Goal: Book appointment/travel/reservation

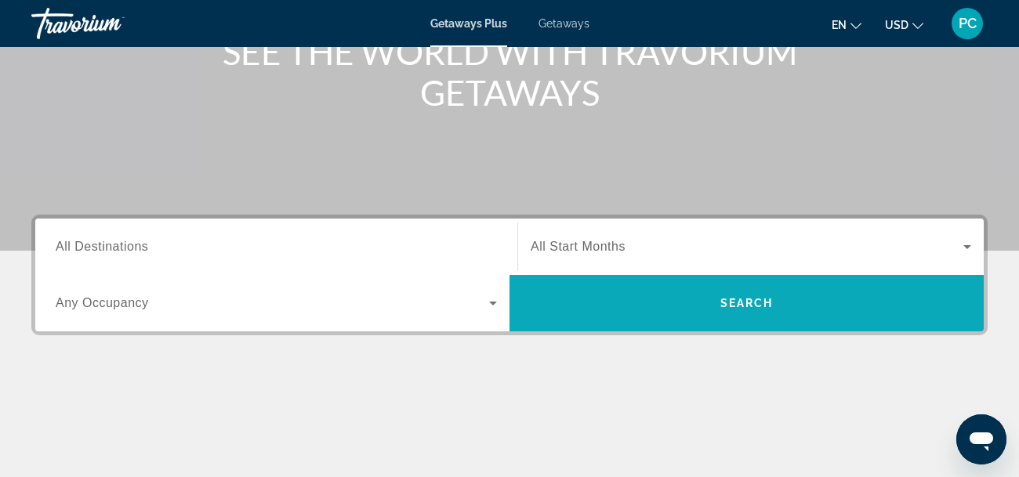
scroll to position [219, 0]
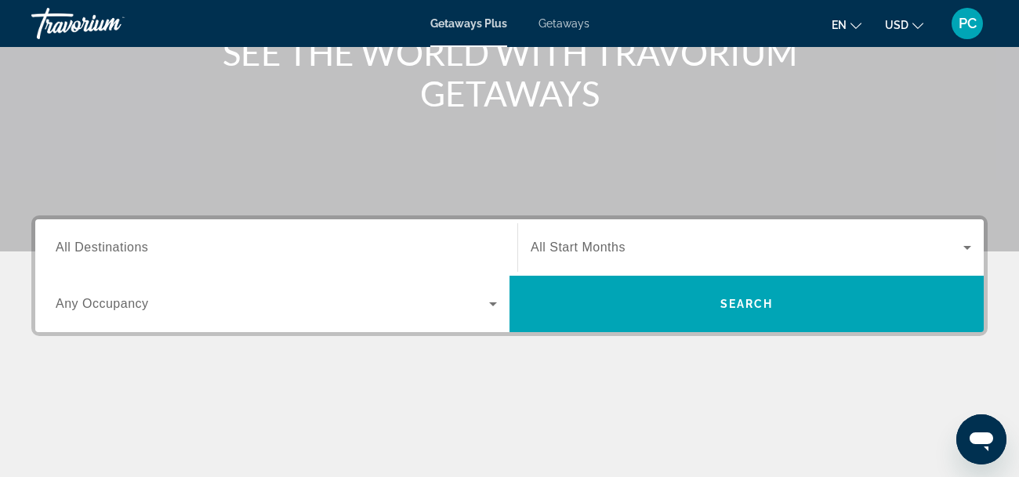
click at [130, 241] on span "All Destinations" at bounding box center [102, 247] width 93 height 13
click at [130, 241] on input "Destination All Destinations" at bounding box center [276, 248] width 441 height 19
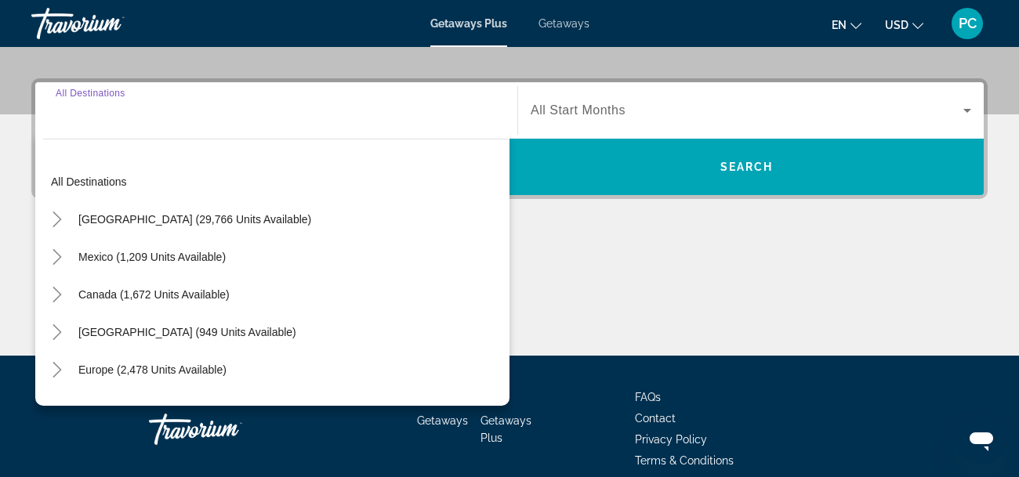
scroll to position [383, 0]
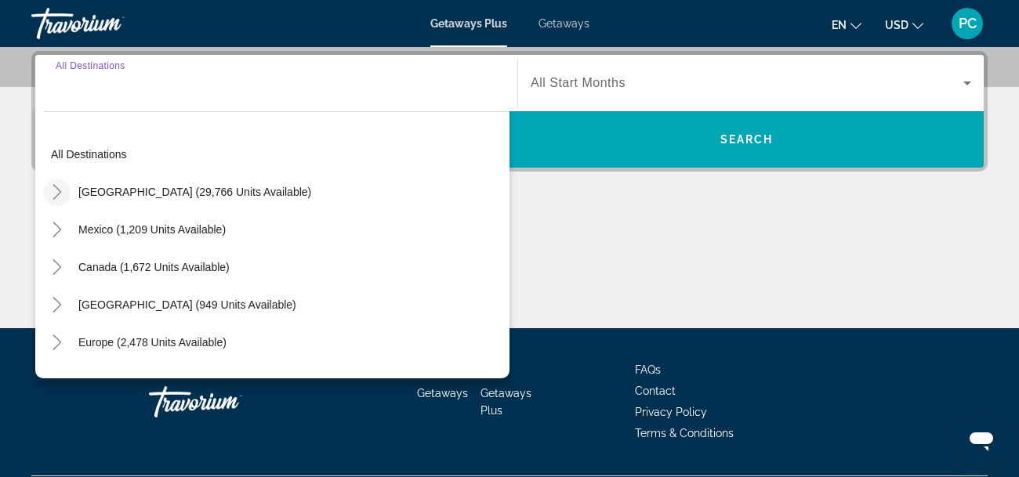
click at [56, 186] on icon "Toggle United States (29,766 units available)" at bounding box center [57, 192] width 16 height 16
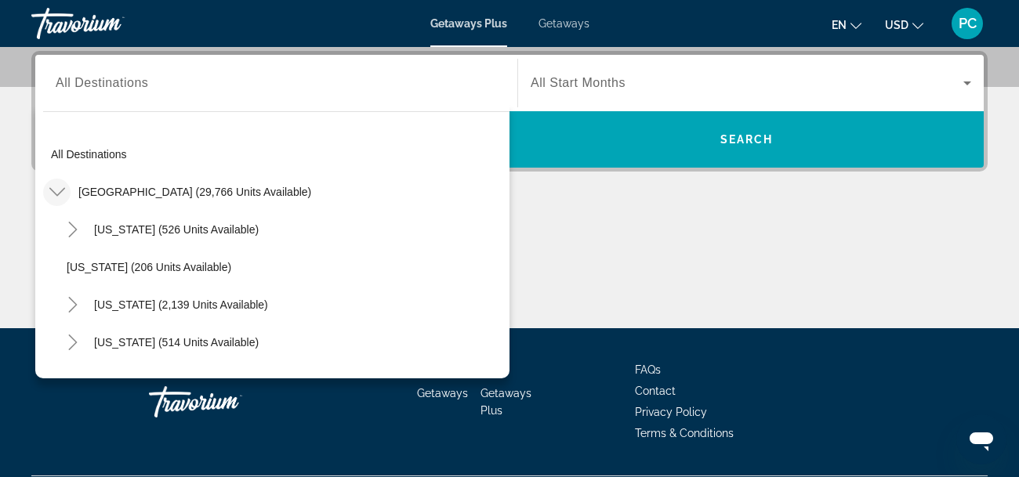
scroll to position [45, 0]
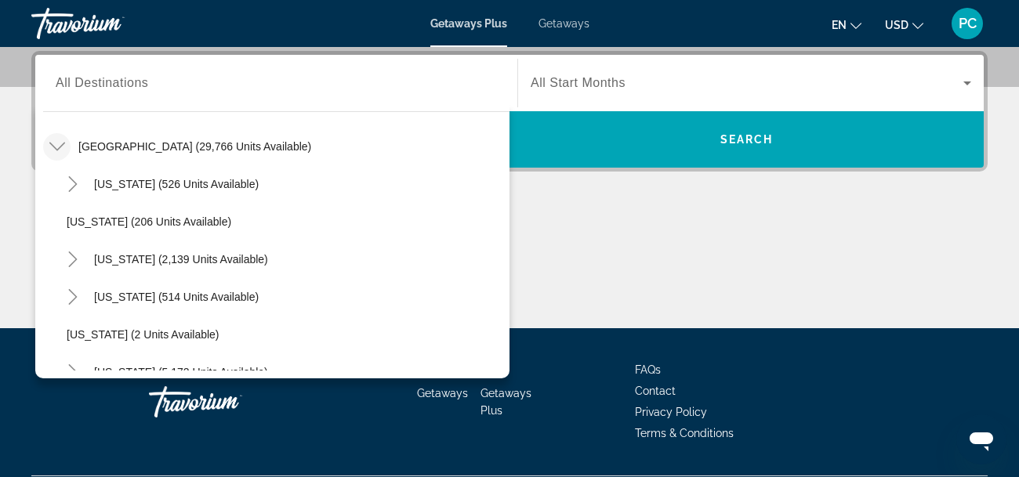
click at [55, 143] on icon "Toggle United States (29,766 units available)" at bounding box center [57, 147] width 16 height 16
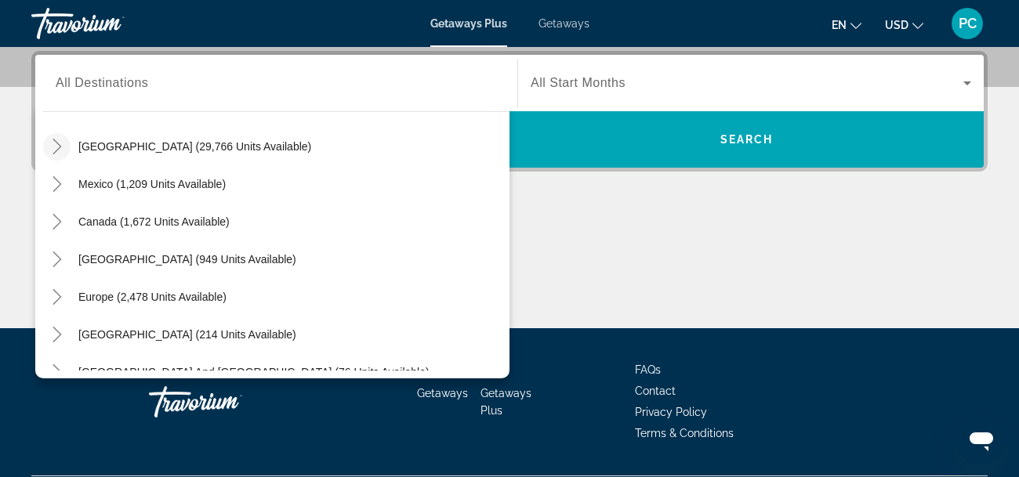
click at [55, 143] on icon "Toggle United States (29,766 units available)" at bounding box center [57, 147] width 16 height 16
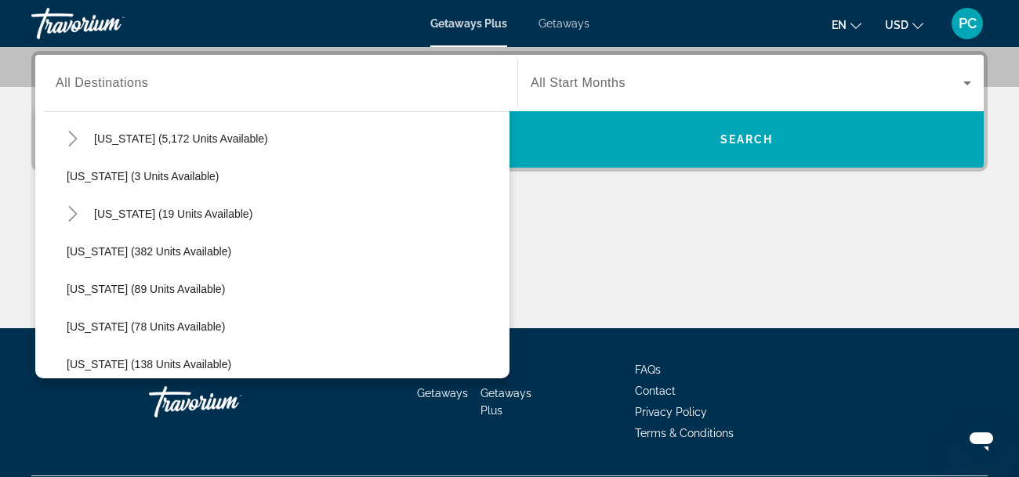
scroll to position [267, 0]
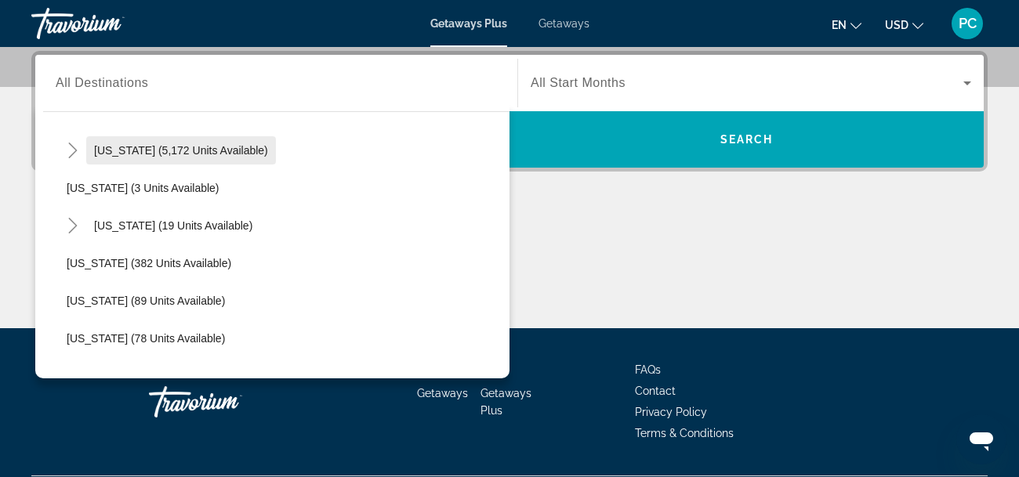
click at [198, 139] on span "Search widget" at bounding box center [181, 151] width 190 height 38
type input "**********"
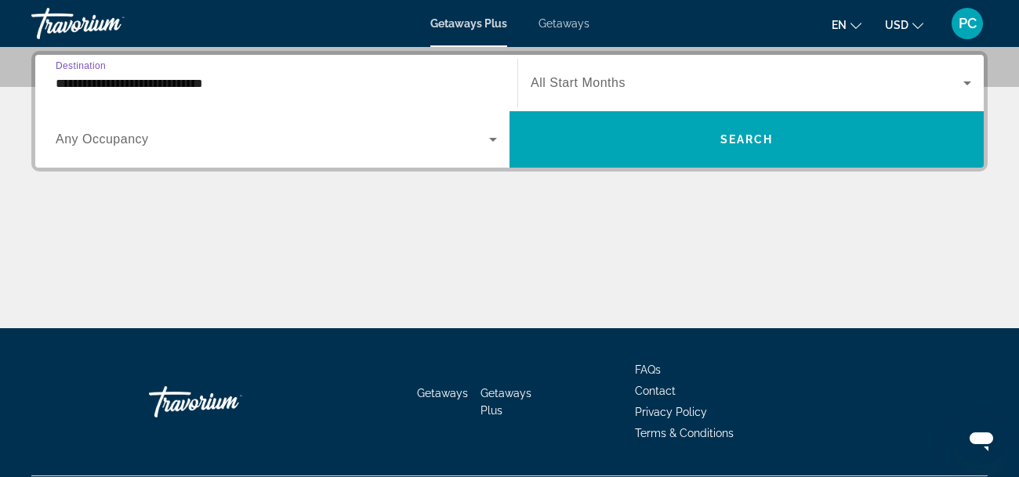
click at [498, 137] on icon "Search widget" at bounding box center [493, 139] width 19 height 19
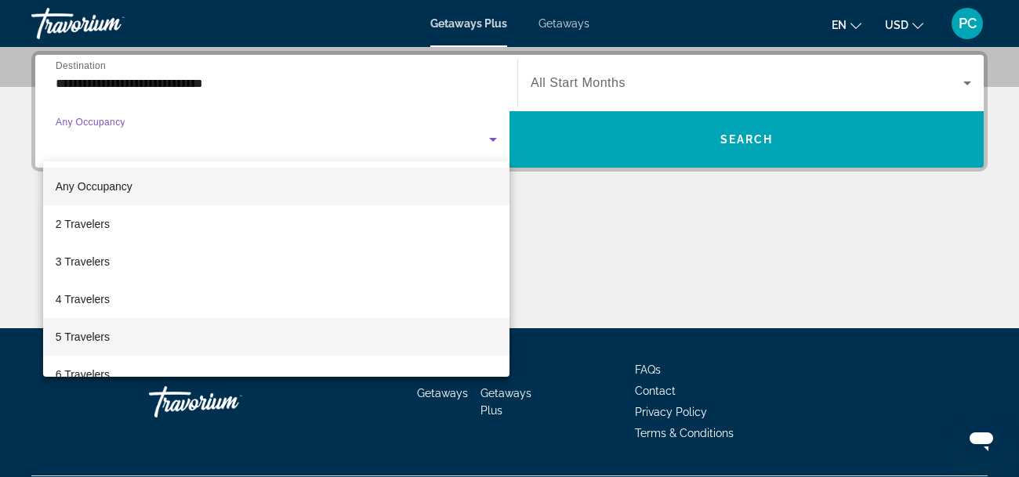
click at [75, 341] on span "5 Travelers" at bounding box center [83, 337] width 54 height 19
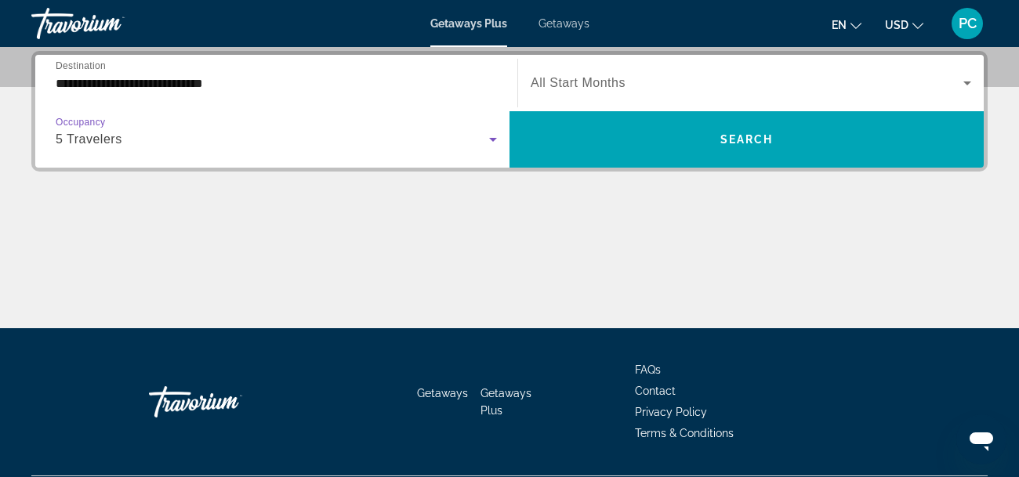
click at [754, 75] on span "Search widget" at bounding box center [747, 83] width 433 height 19
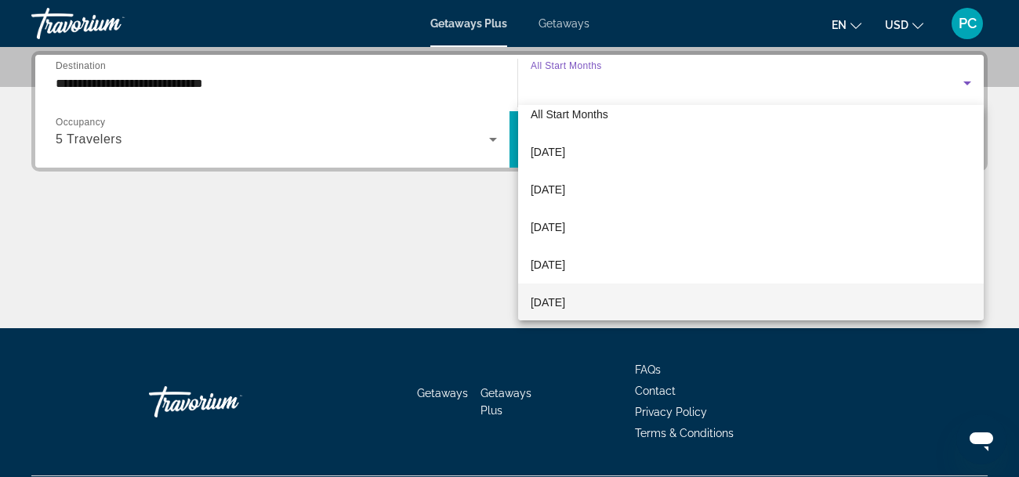
scroll to position [54, 0]
click at [670, 303] on mat-option "[DATE]" at bounding box center [751, 302] width 466 height 38
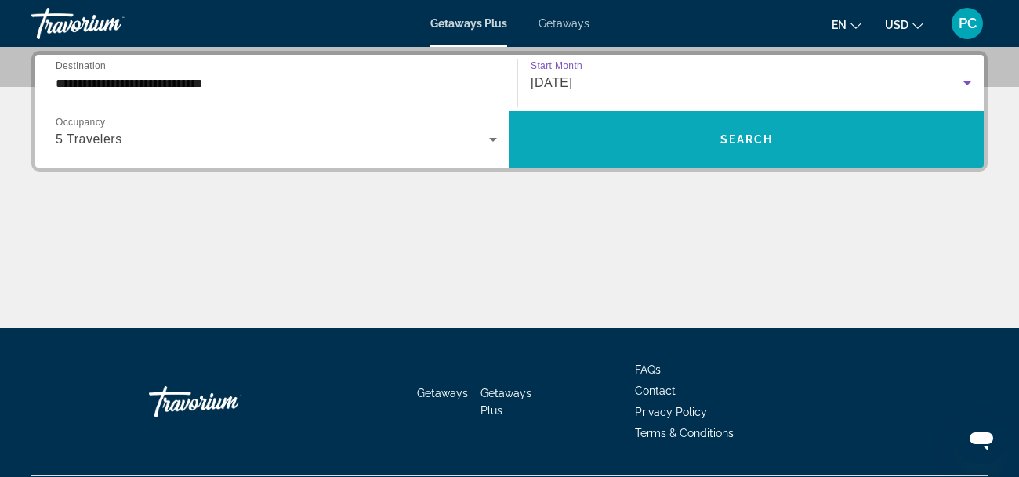
click at [735, 135] on span "Search" at bounding box center [747, 139] width 53 height 13
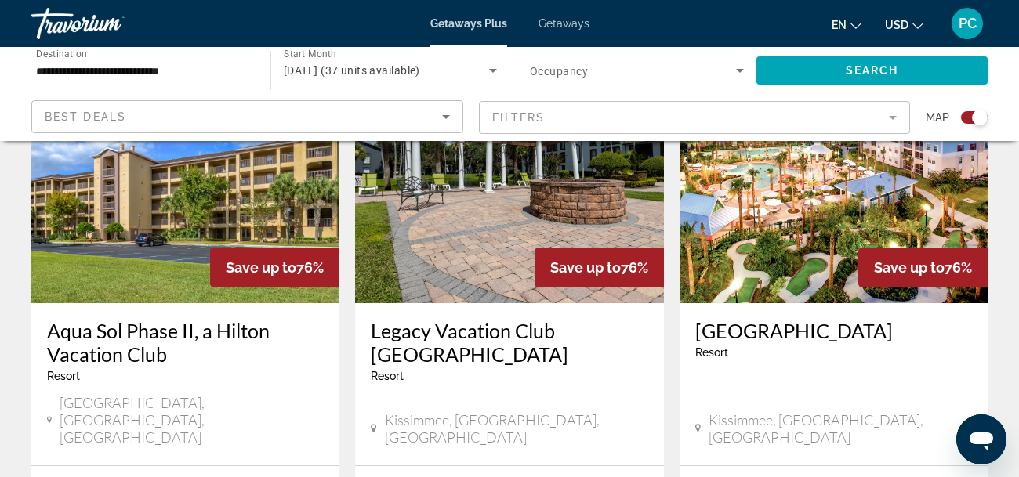
scroll to position [626, 0]
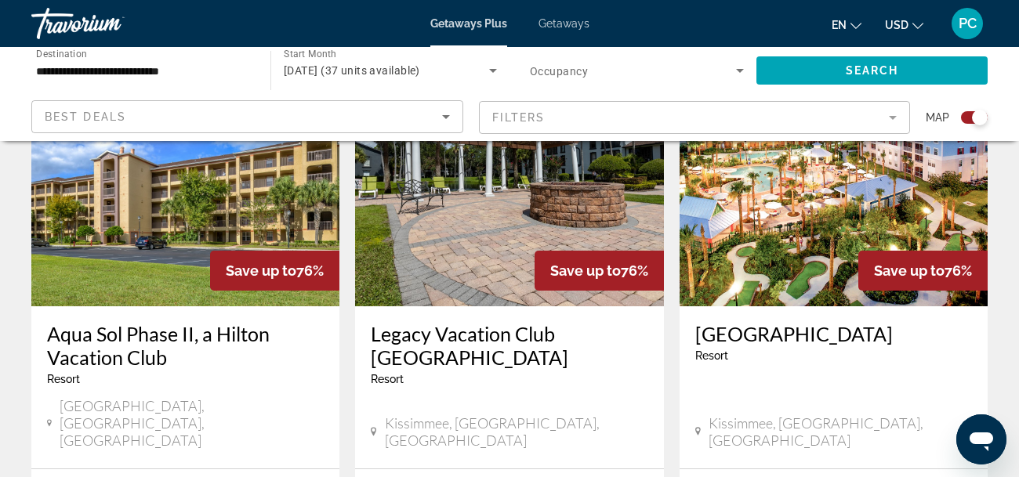
click at [416, 350] on h3 "Legacy Vacation Club [GEOGRAPHIC_DATA]" at bounding box center [509, 345] width 277 height 47
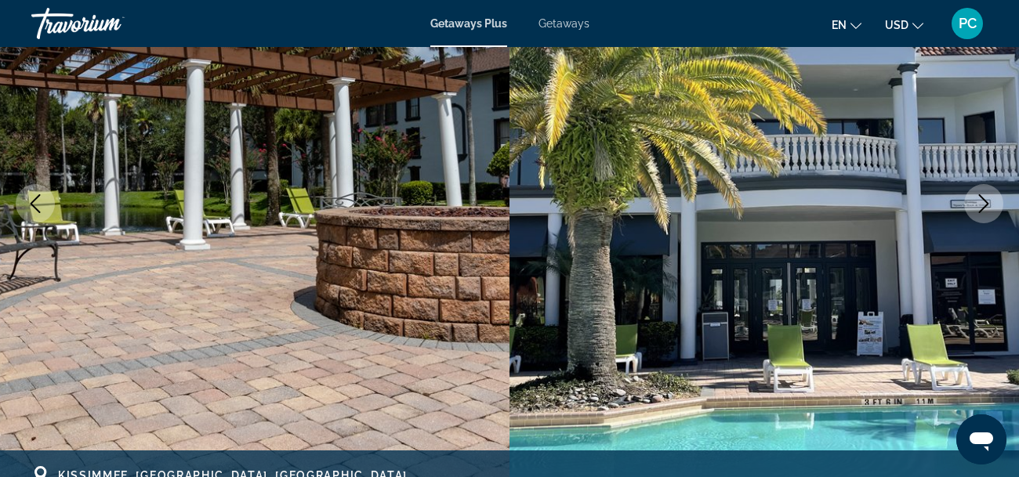
scroll to position [187, 0]
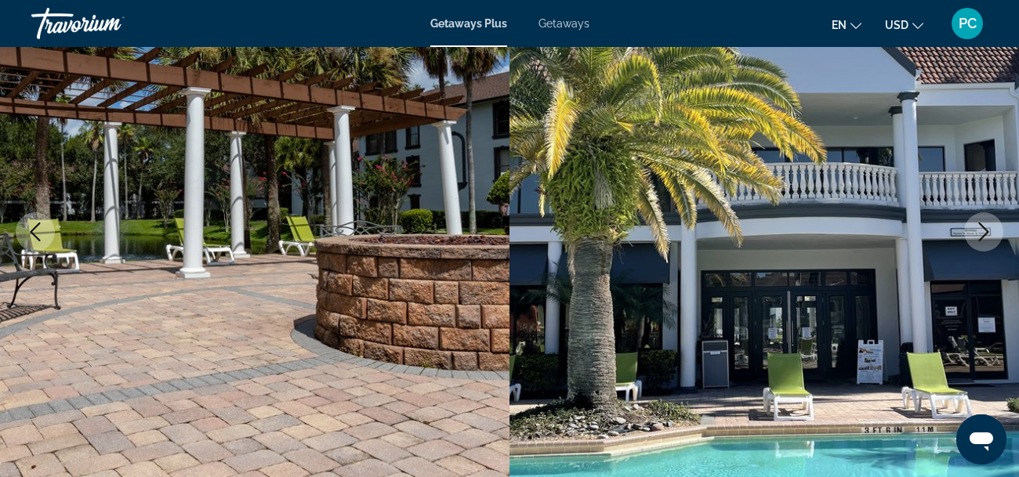
click at [975, 234] on icon "Next image" at bounding box center [984, 232] width 19 height 19
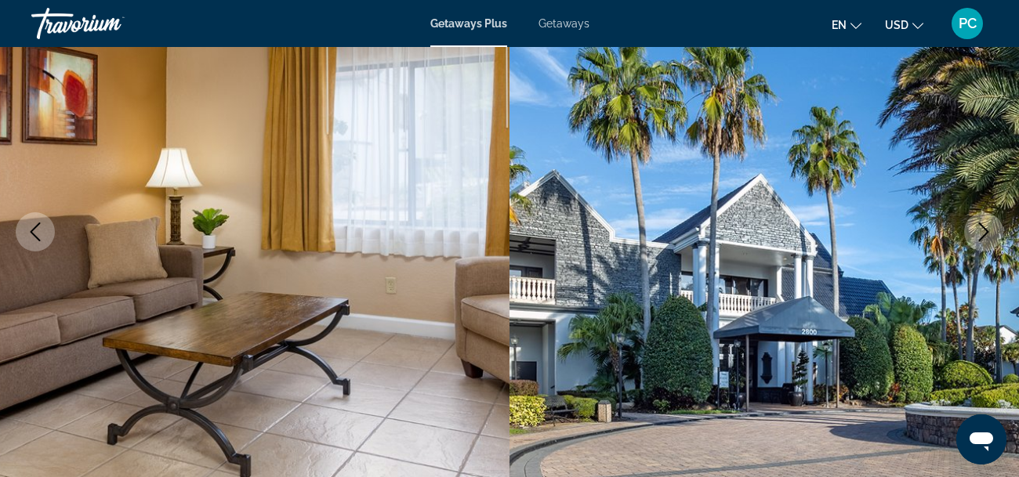
click at [975, 234] on icon "Next image" at bounding box center [984, 232] width 19 height 19
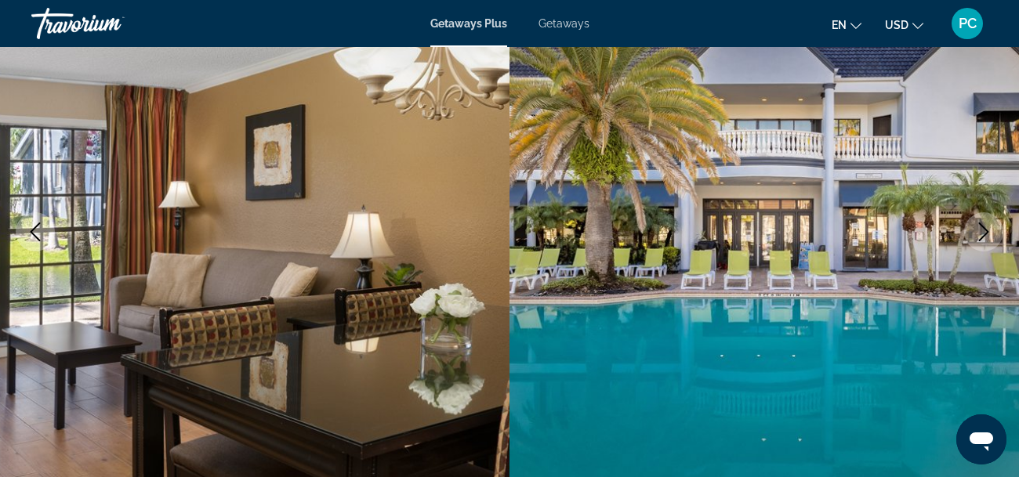
click at [975, 234] on icon "Next image" at bounding box center [984, 232] width 19 height 19
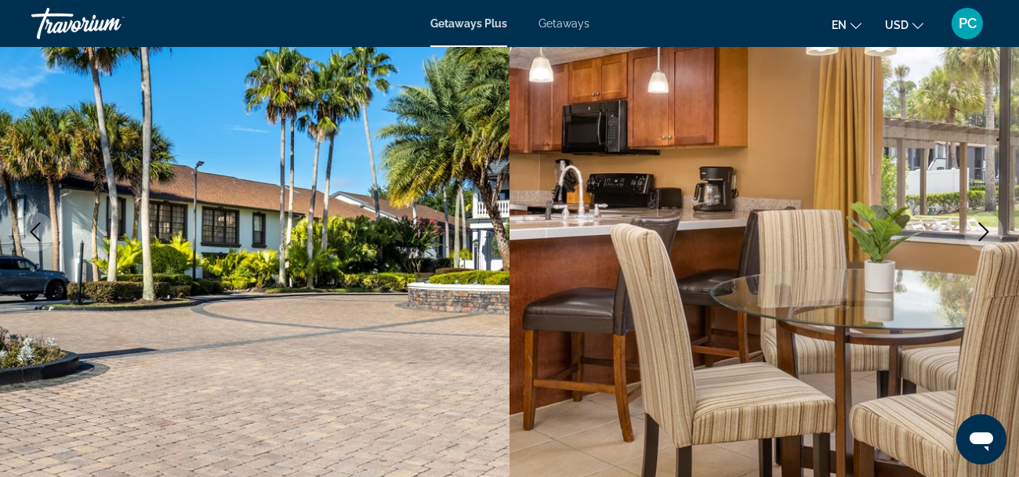
click at [975, 234] on icon "Next image" at bounding box center [984, 232] width 19 height 19
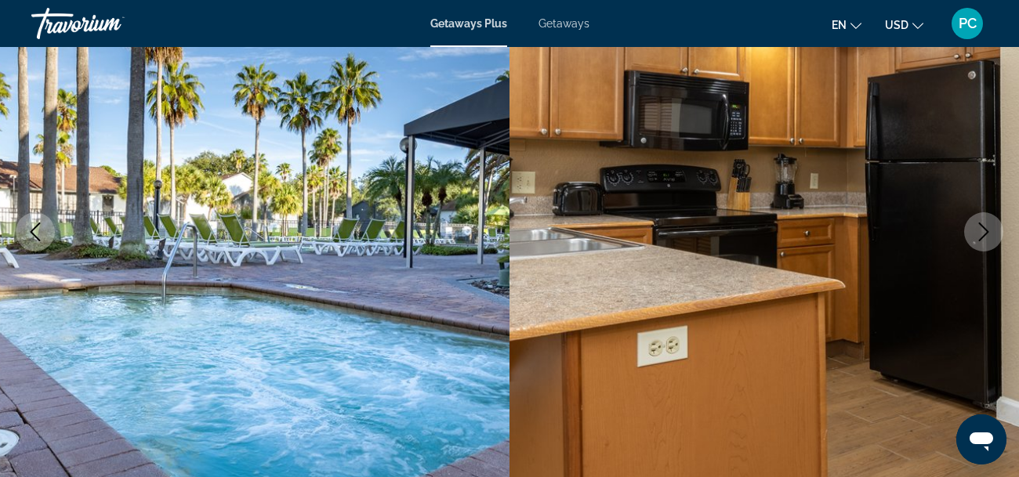
click at [975, 234] on icon "Next image" at bounding box center [984, 232] width 19 height 19
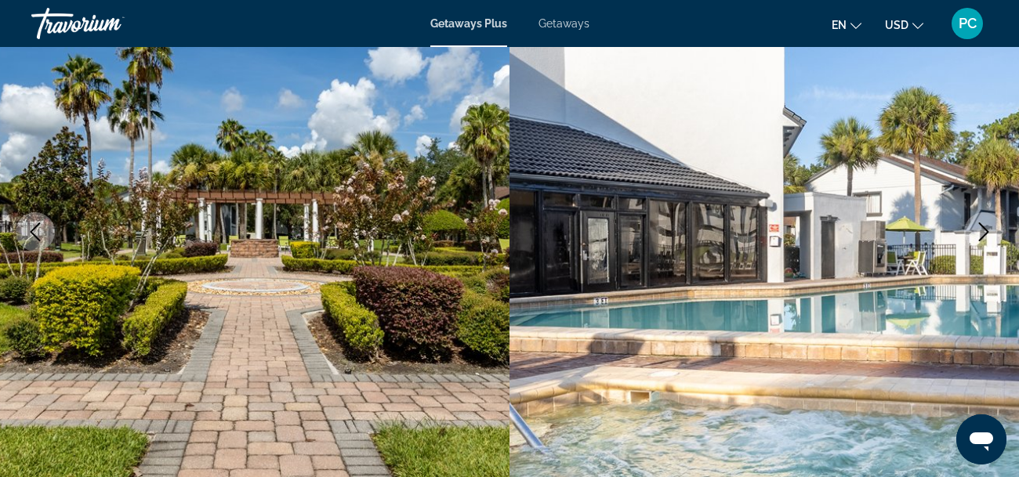
click at [975, 234] on icon "Next image" at bounding box center [984, 232] width 19 height 19
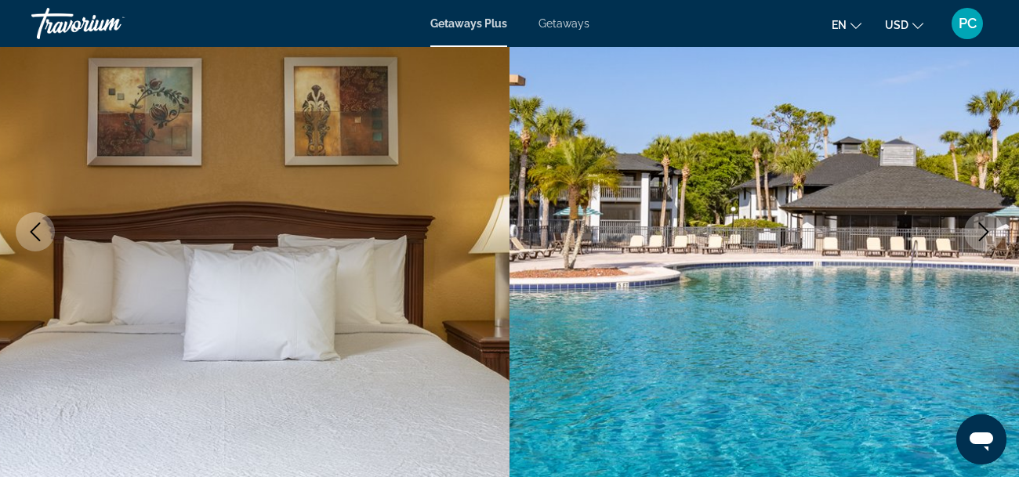
click at [975, 234] on icon "Next image" at bounding box center [984, 232] width 19 height 19
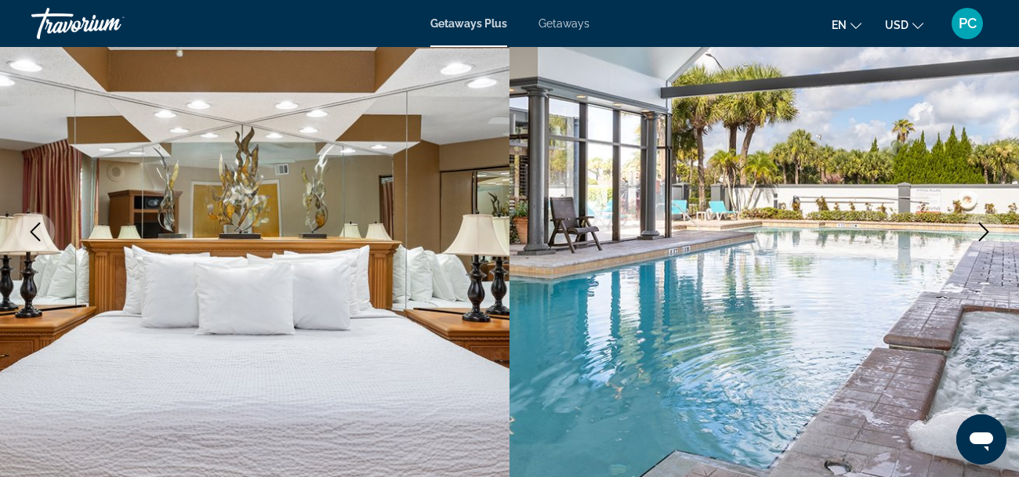
click at [975, 234] on icon "Next image" at bounding box center [984, 232] width 19 height 19
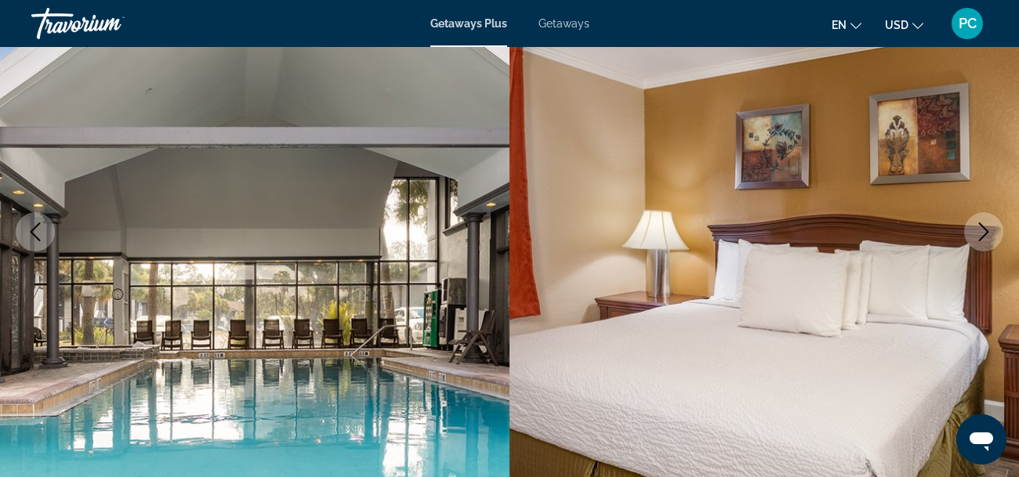
click at [975, 234] on icon "Next image" at bounding box center [984, 232] width 19 height 19
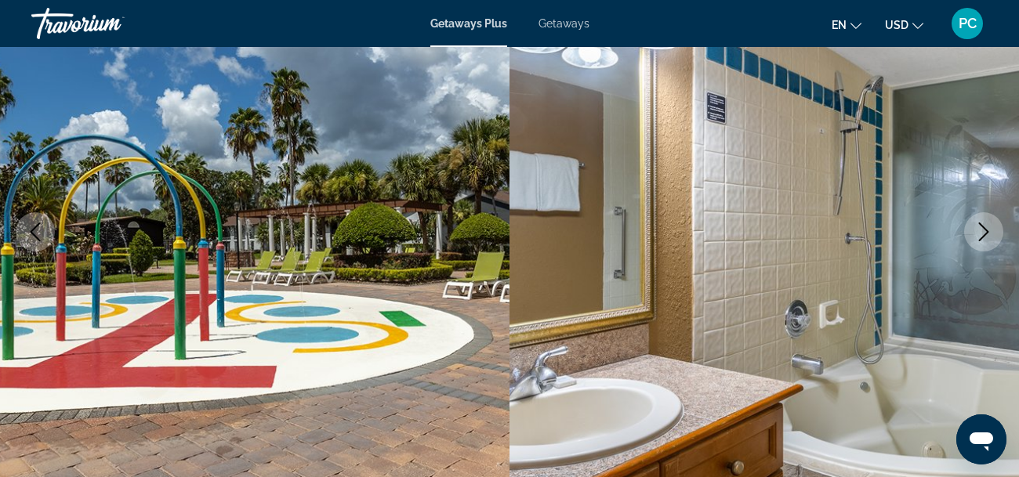
click at [975, 234] on icon "Next image" at bounding box center [984, 232] width 19 height 19
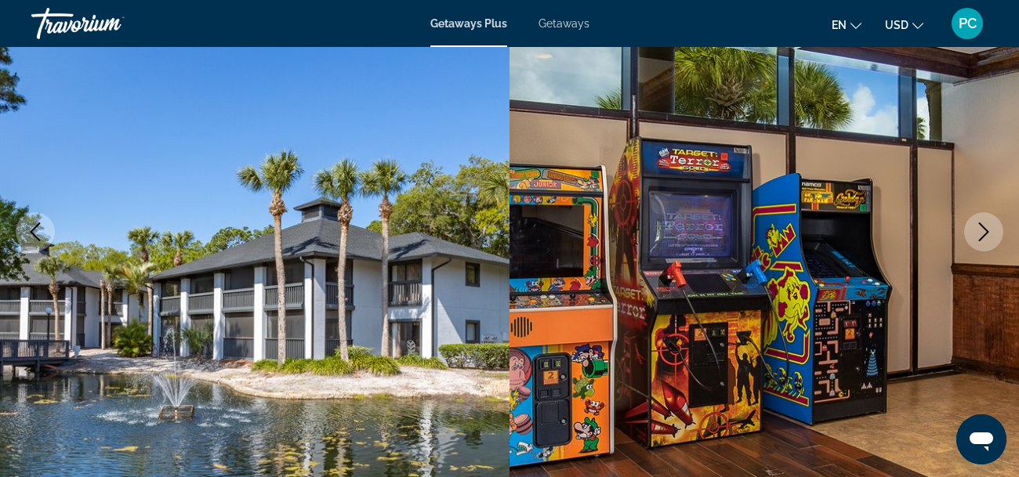
click at [975, 234] on icon "Next image" at bounding box center [984, 232] width 19 height 19
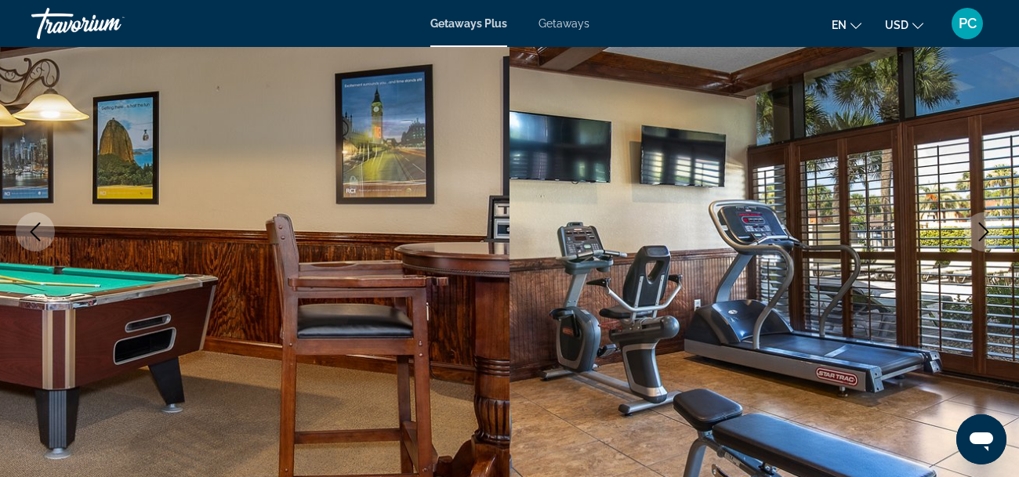
click at [22, 213] on img "Main content" at bounding box center [255, 232] width 510 height 745
click at [34, 227] on icon "Previous image" at bounding box center [36, 232] width 10 height 19
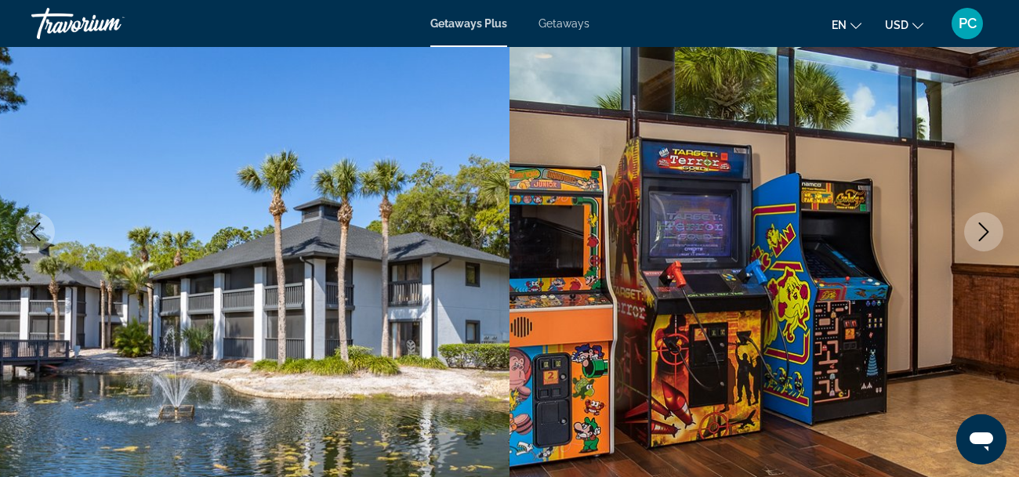
click at [996, 232] on button "Next image" at bounding box center [983, 231] width 39 height 39
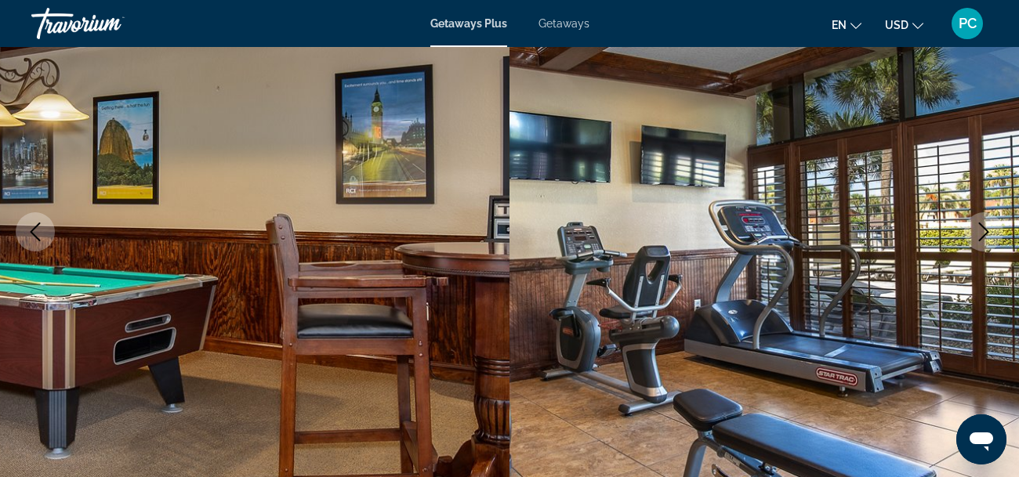
click at [996, 232] on button "Next image" at bounding box center [983, 231] width 39 height 39
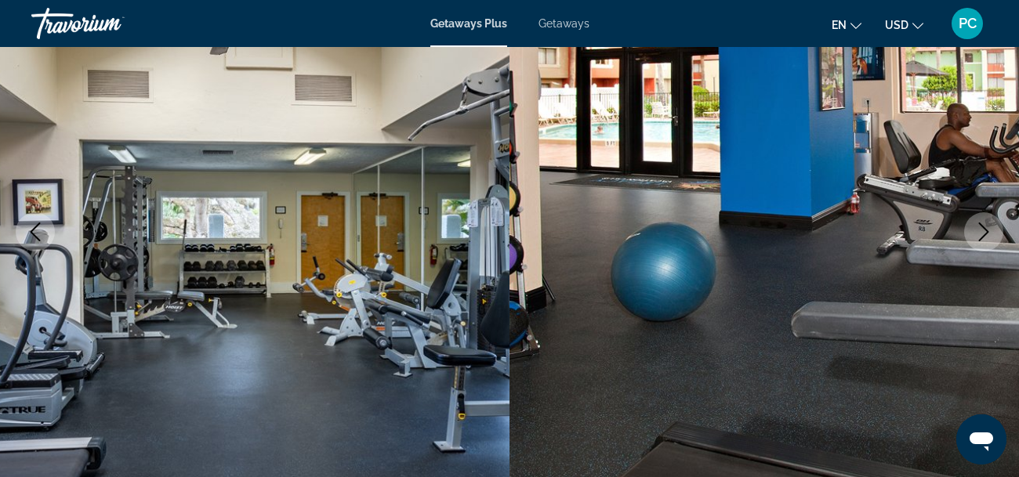
click at [996, 232] on button "Next image" at bounding box center [983, 231] width 39 height 39
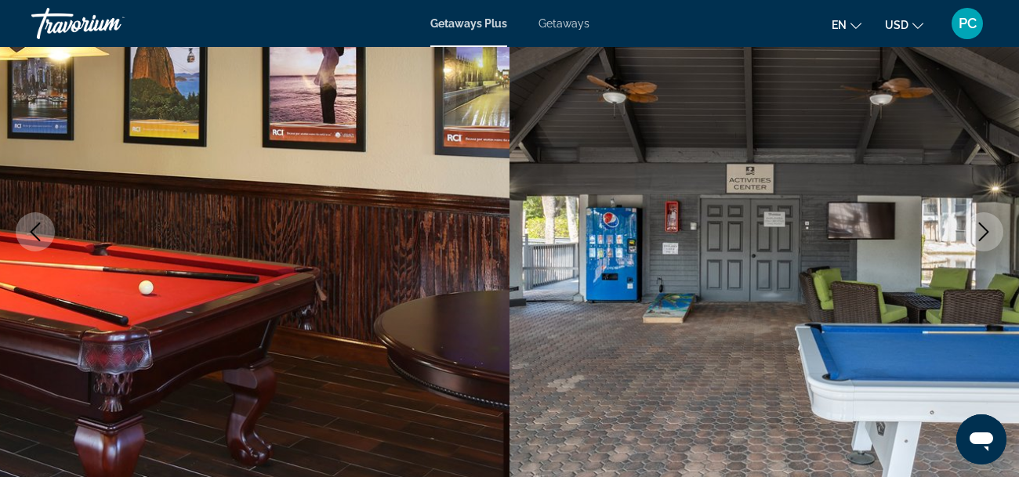
click at [996, 232] on button "Next image" at bounding box center [983, 231] width 39 height 39
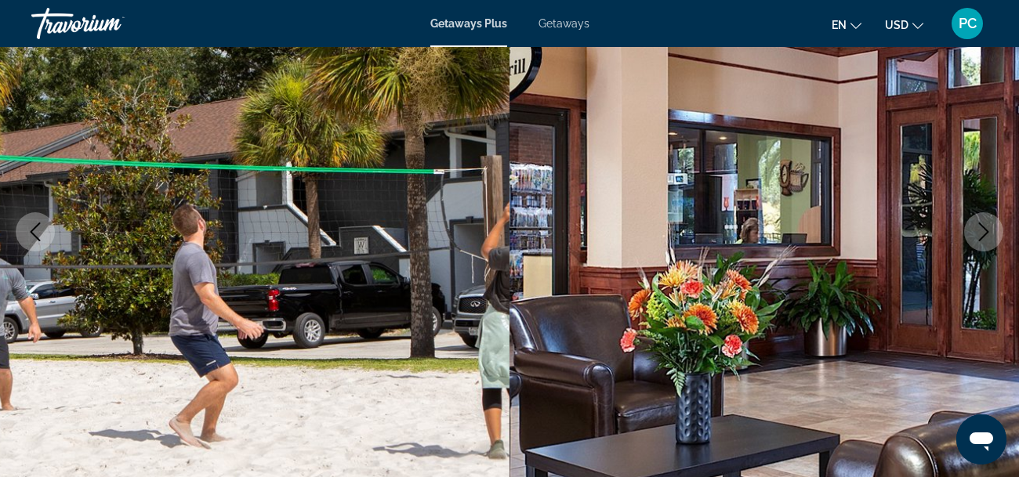
click at [996, 232] on button "Next image" at bounding box center [983, 231] width 39 height 39
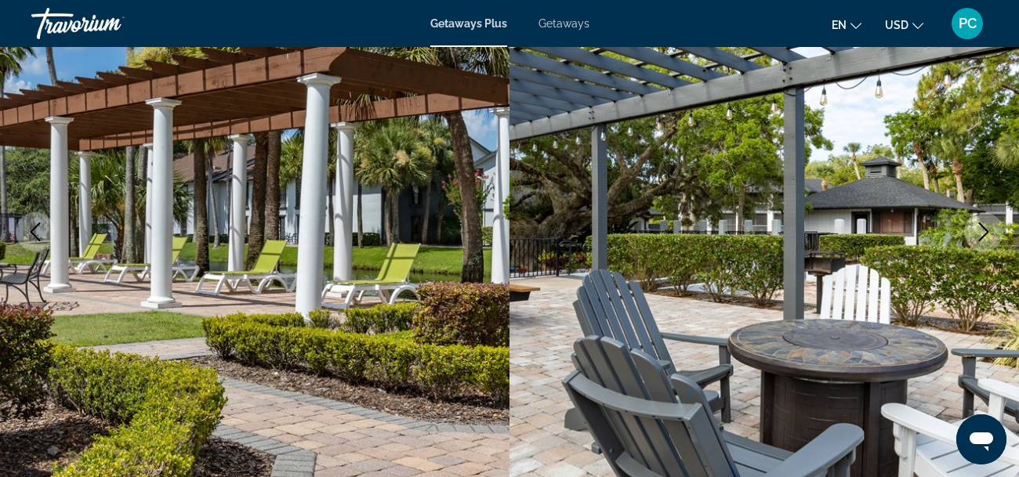
click at [996, 232] on button "Next image" at bounding box center [983, 231] width 39 height 39
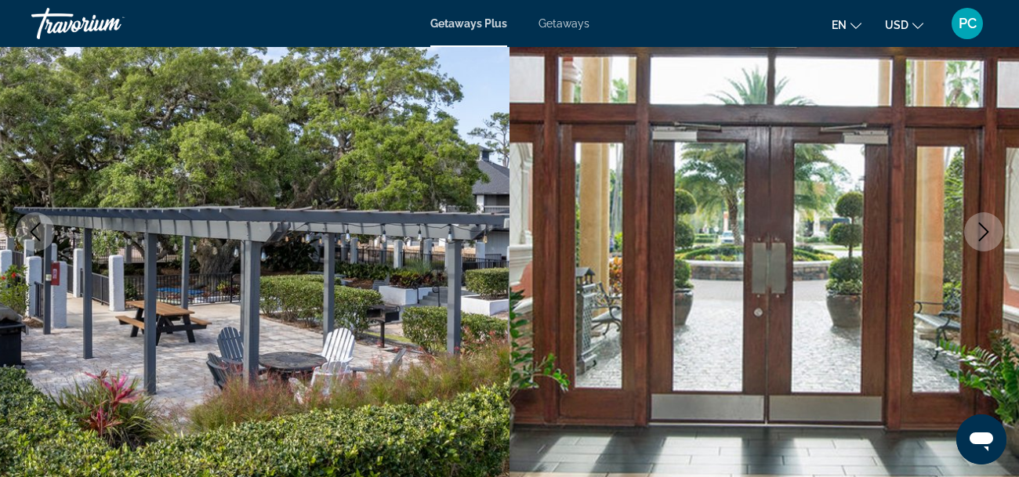
click at [996, 232] on button "Next image" at bounding box center [983, 231] width 39 height 39
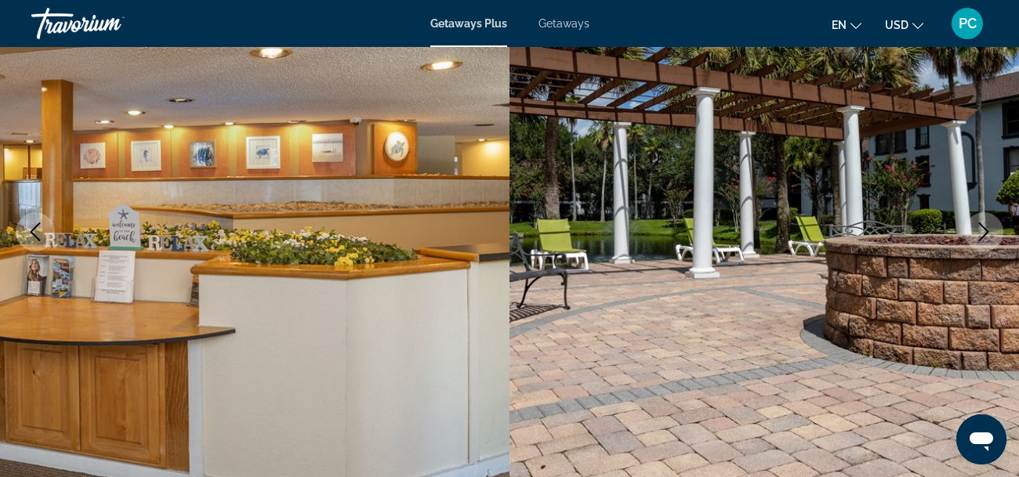
click at [996, 232] on button "Next image" at bounding box center [983, 231] width 39 height 39
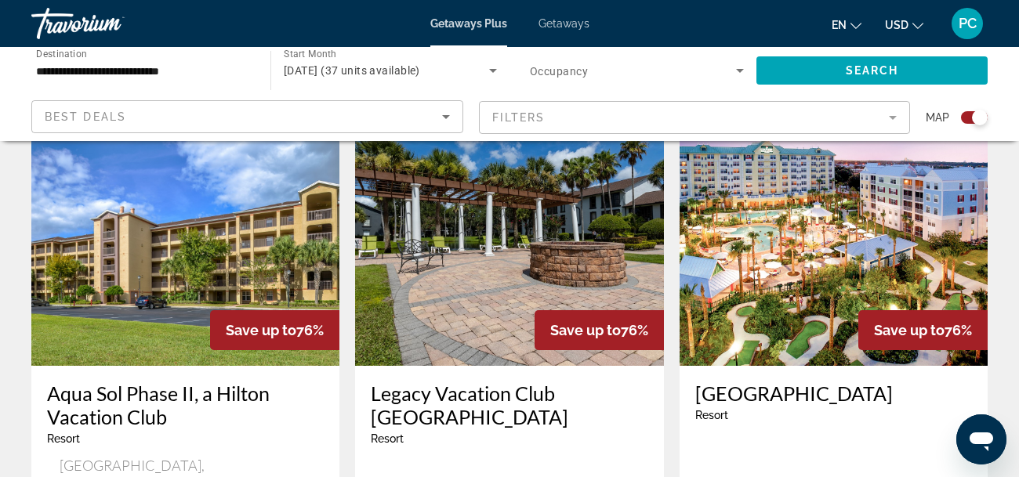
scroll to position [564, 0]
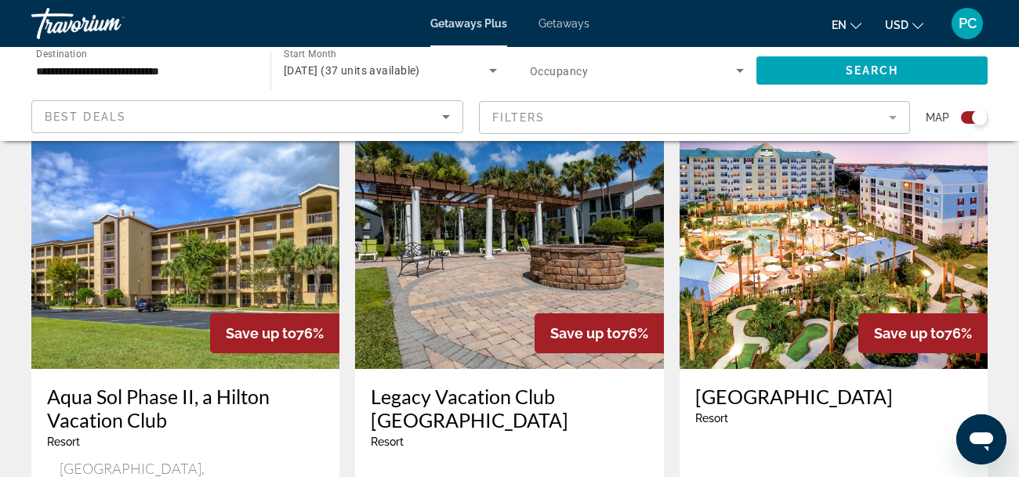
click at [825, 258] on img "Main content" at bounding box center [834, 243] width 308 height 251
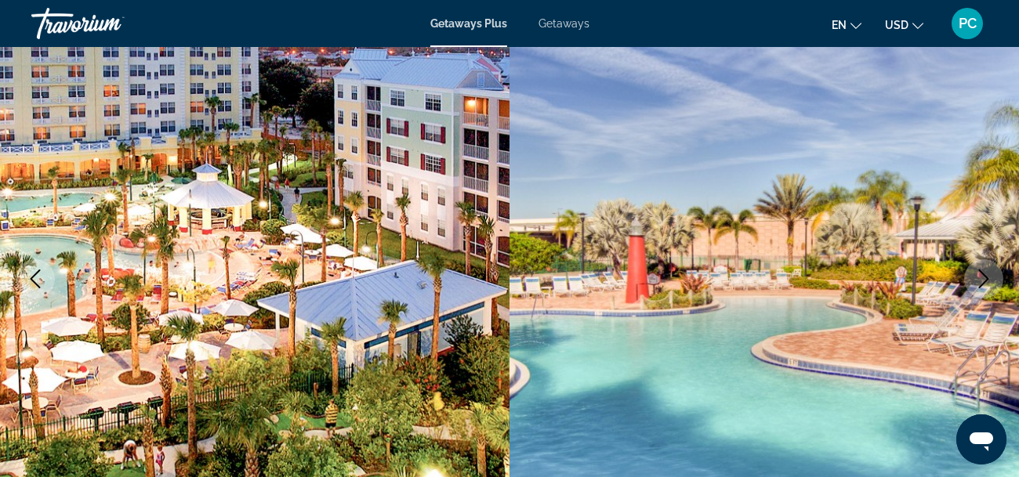
scroll to position [156, 0]
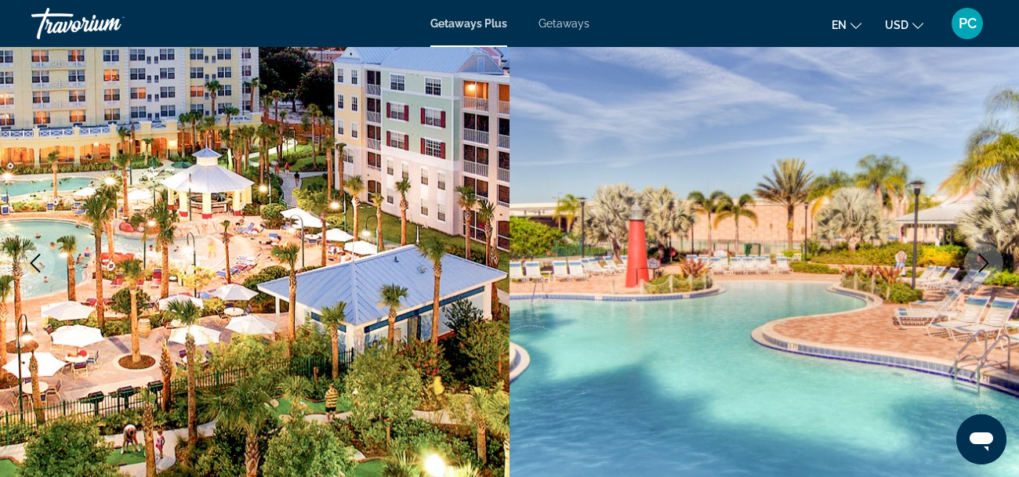
click at [975, 263] on icon "Next image" at bounding box center [984, 263] width 19 height 19
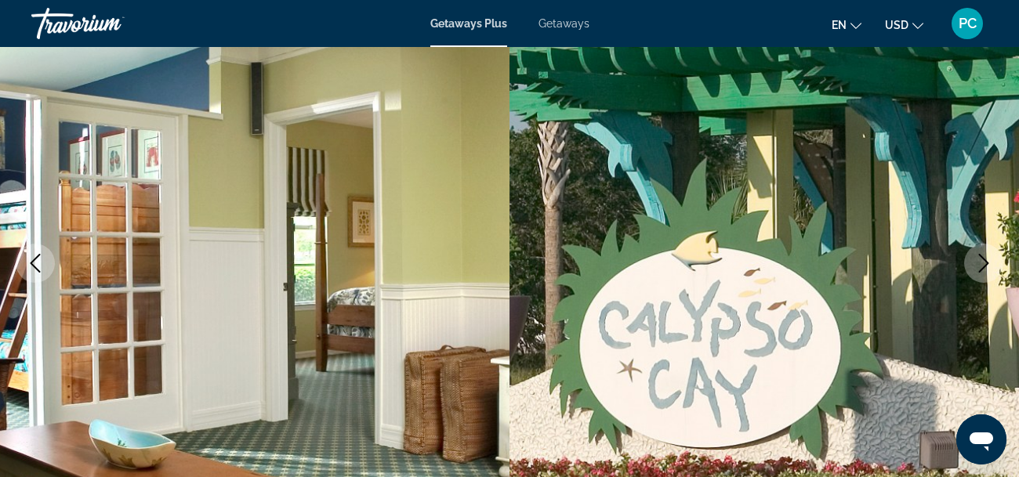
click at [975, 263] on icon "Next image" at bounding box center [984, 263] width 19 height 19
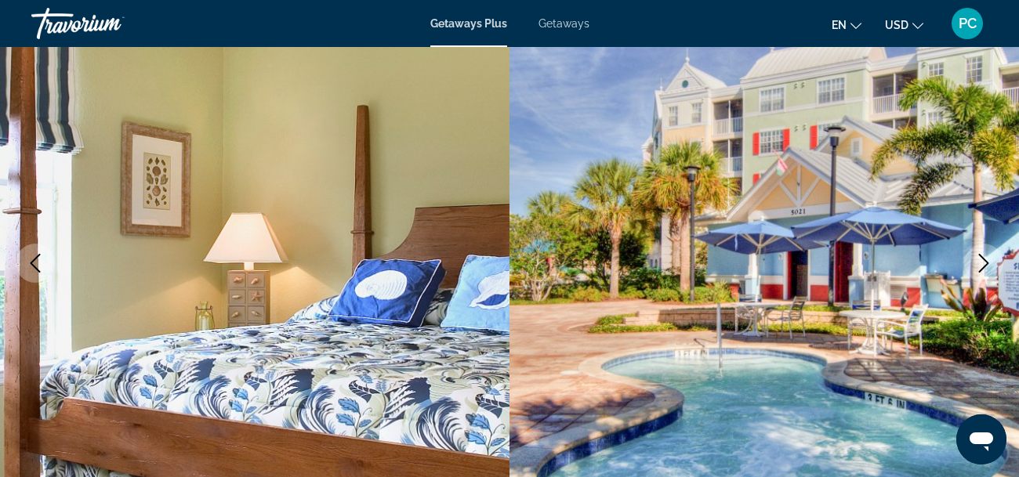
click at [975, 263] on icon "Next image" at bounding box center [984, 263] width 19 height 19
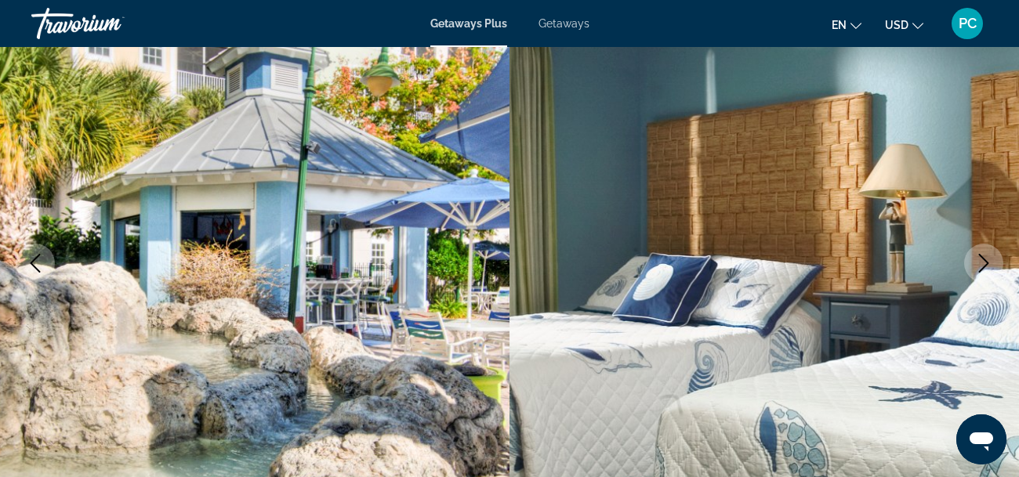
click at [975, 263] on icon "Next image" at bounding box center [984, 263] width 19 height 19
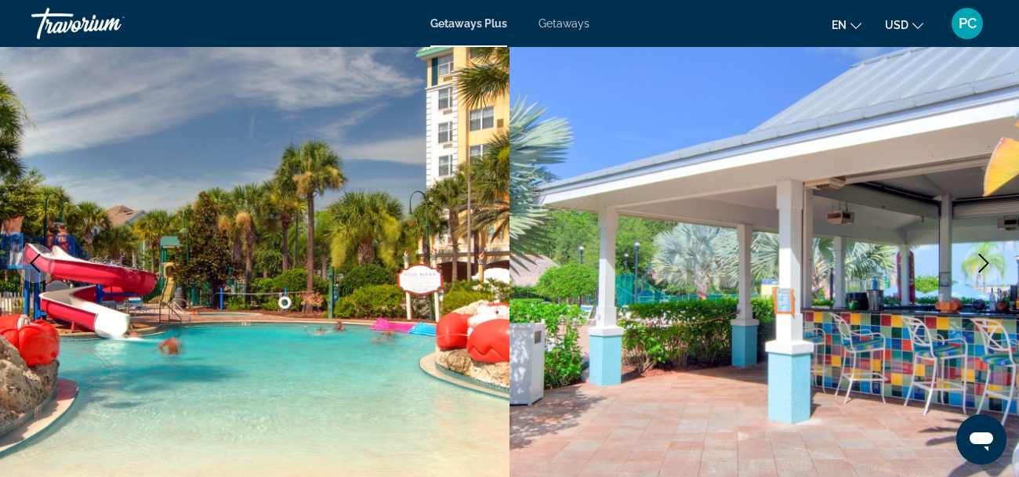
click at [975, 263] on icon "Next image" at bounding box center [984, 263] width 19 height 19
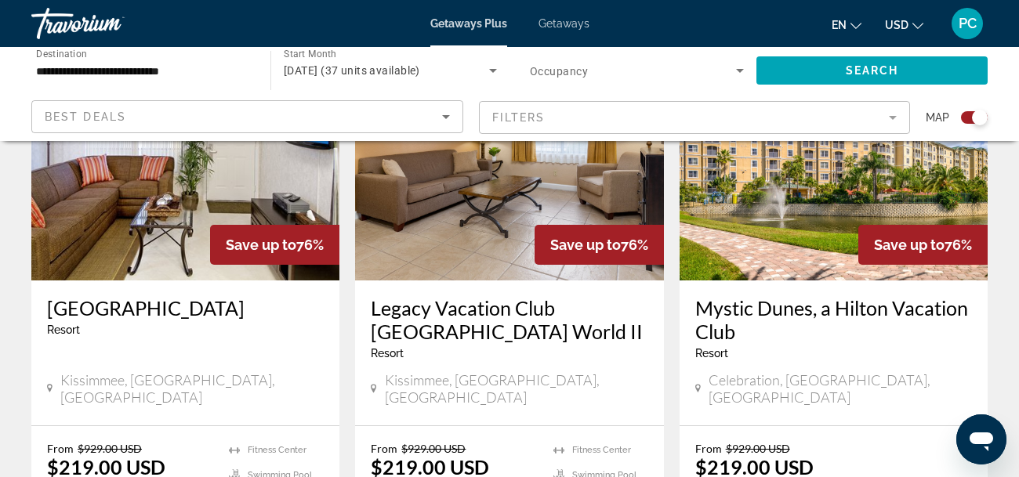
scroll to position [1849, 0]
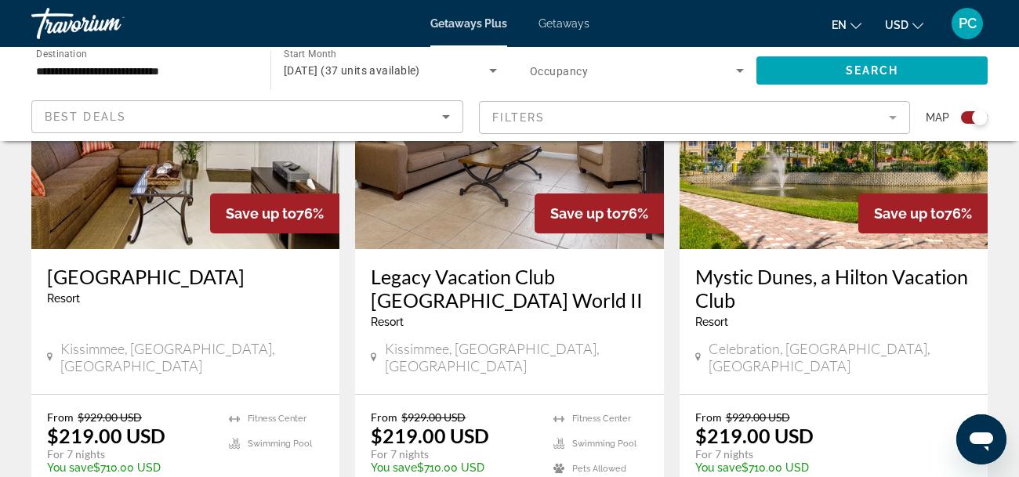
click at [461, 123] on div "Best Deals" at bounding box center [247, 116] width 430 height 31
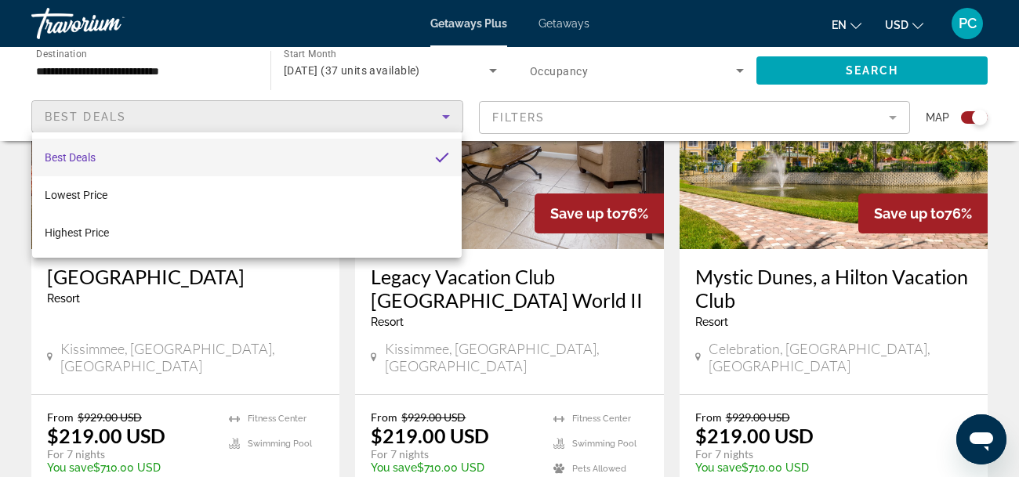
click at [897, 117] on div at bounding box center [509, 238] width 1019 height 477
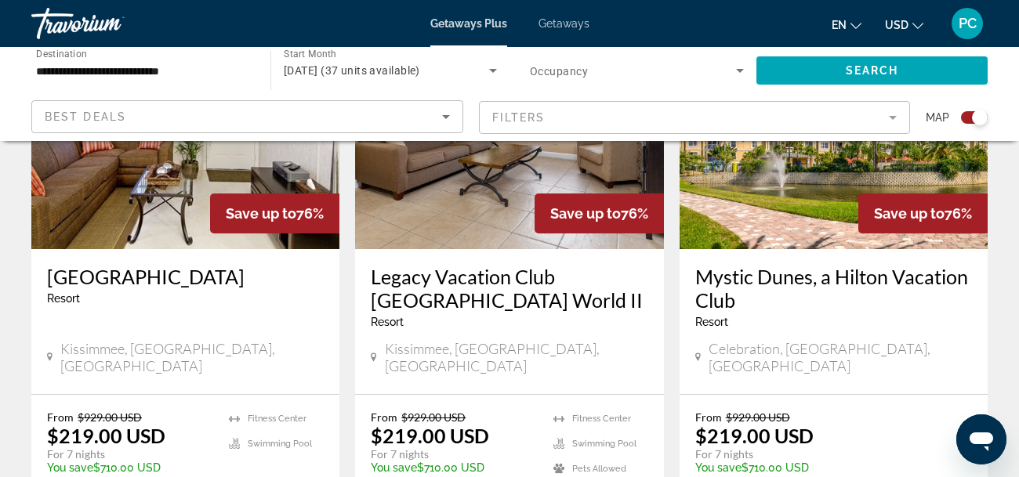
click at [897, 117] on mat-form-field "Filters" at bounding box center [695, 117] width 432 height 33
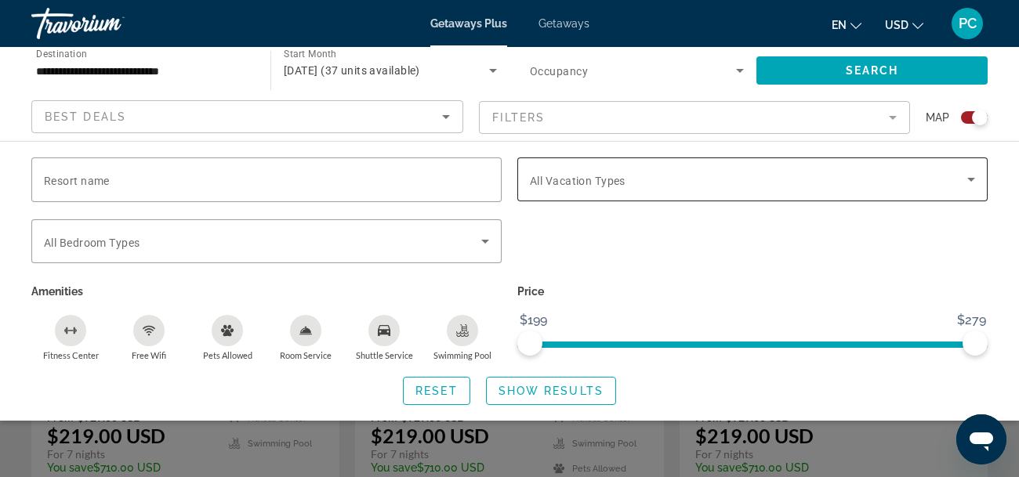
click at [976, 174] on icon "Search widget" at bounding box center [971, 179] width 19 height 19
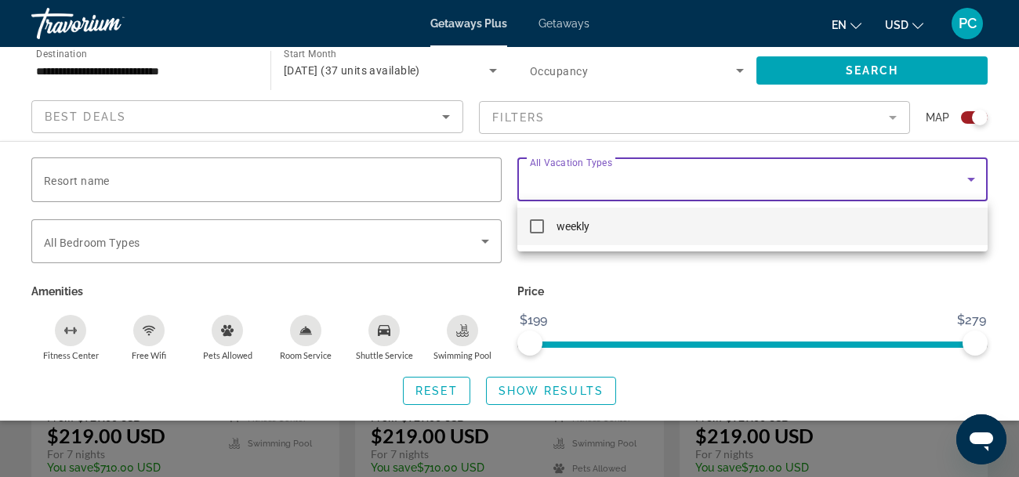
click at [976, 174] on div at bounding box center [509, 238] width 1019 height 477
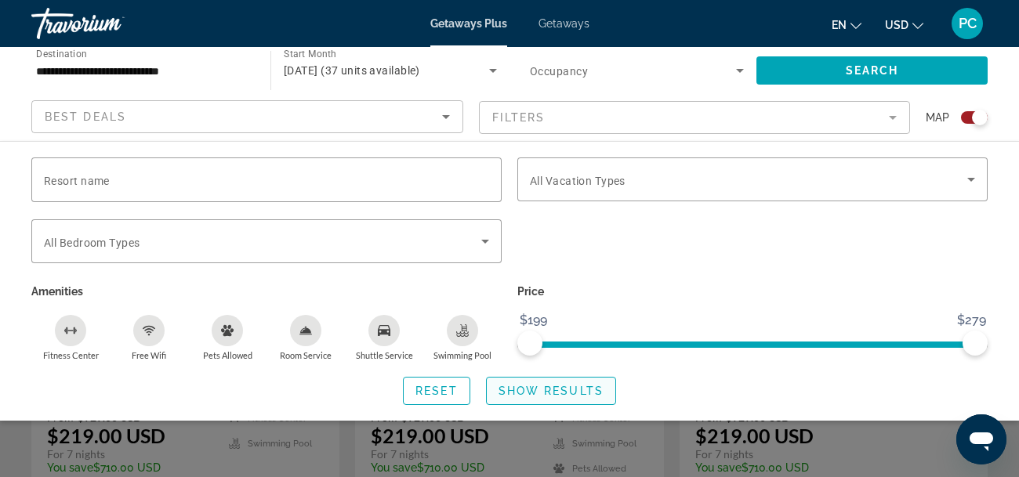
click at [540, 385] on span "Show Results" at bounding box center [551, 391] width 105 height 13
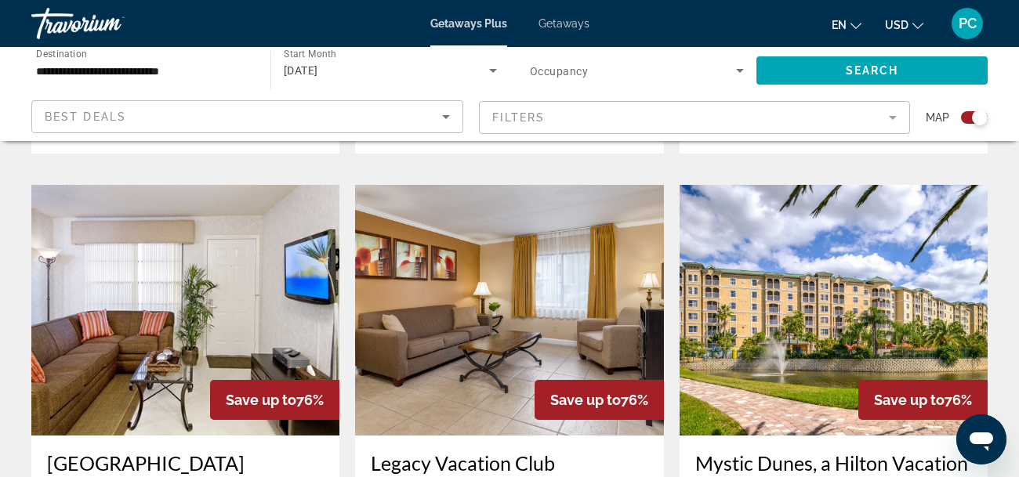
scroll to position [1661, 0]
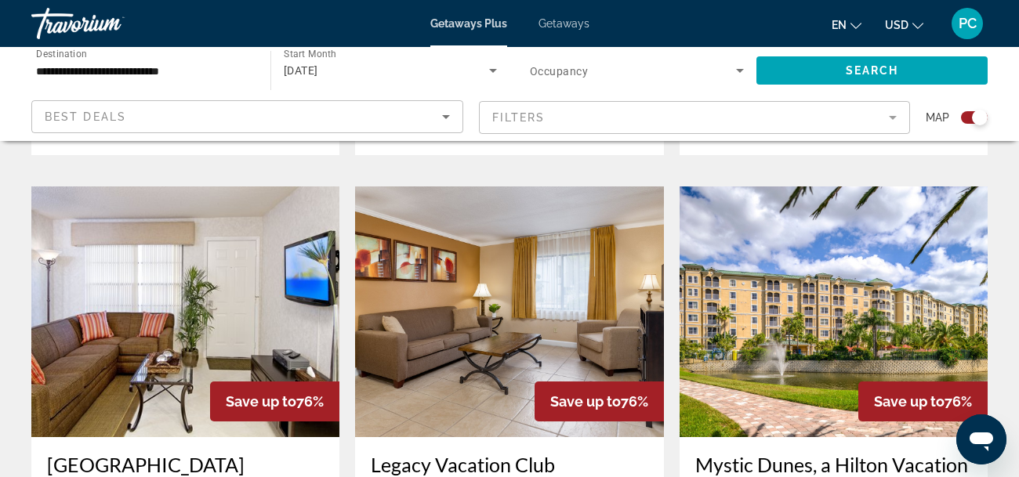
click at [803, 325] on img "Main content" at bounding box center [834, 312] width 308 height 251
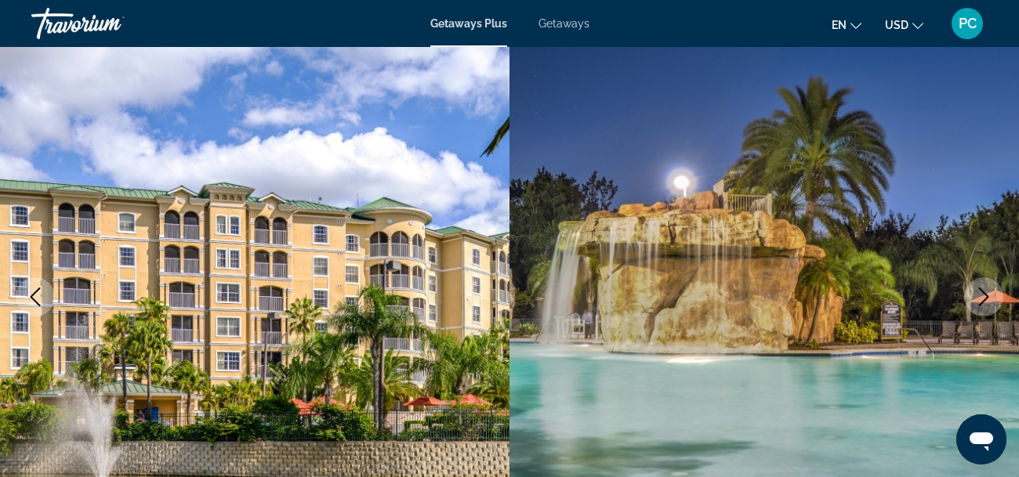
scroll to position [125, 0]
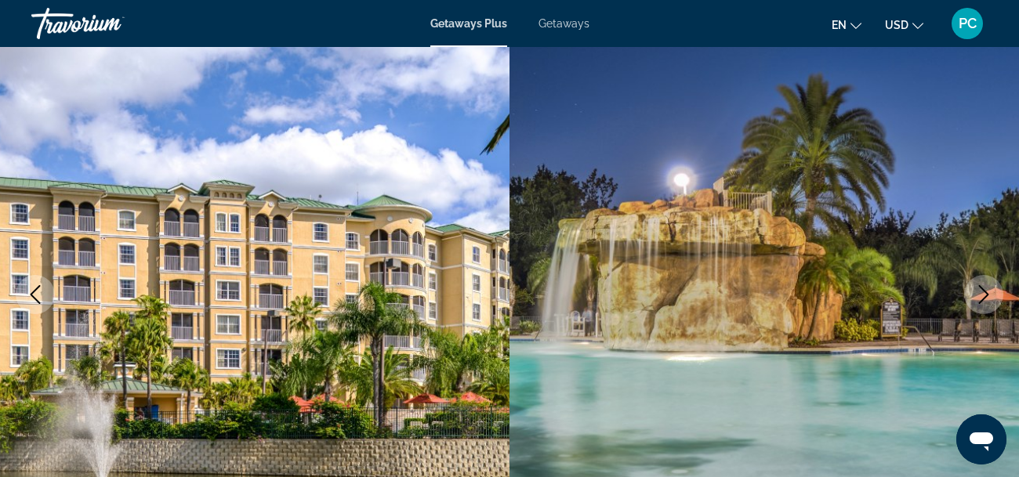
click at [976, 278] on button "Next image" at bounding box center [983, 294] width 39 height 39
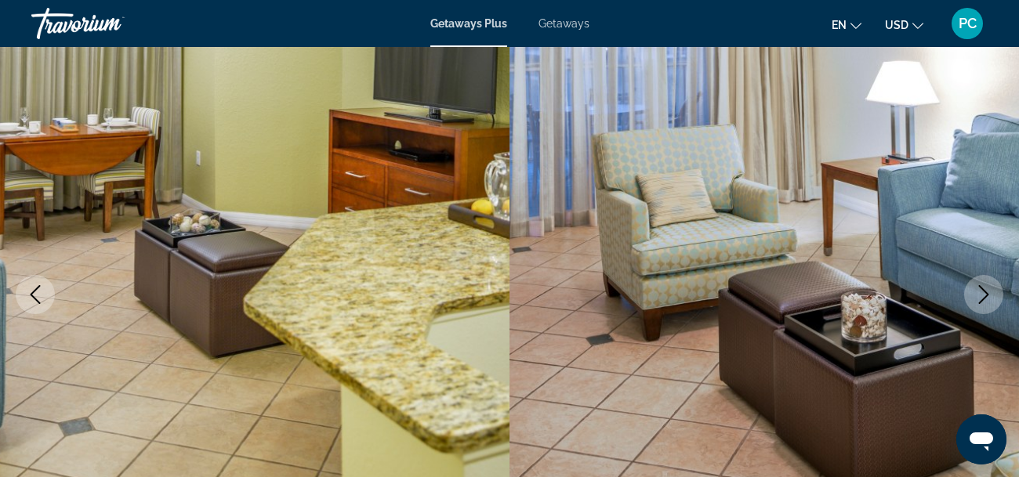
click at [976, 278] on button "Next image" at bounding box center [983, 294] width 39 height 39
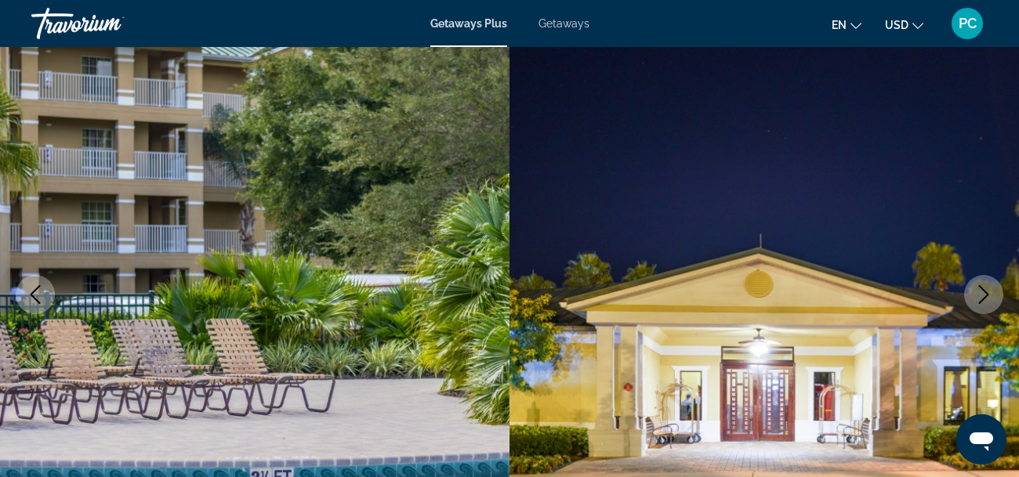
click at [976, 278] on button "Next image" at bounding box center [983, 294] width 39 height 39
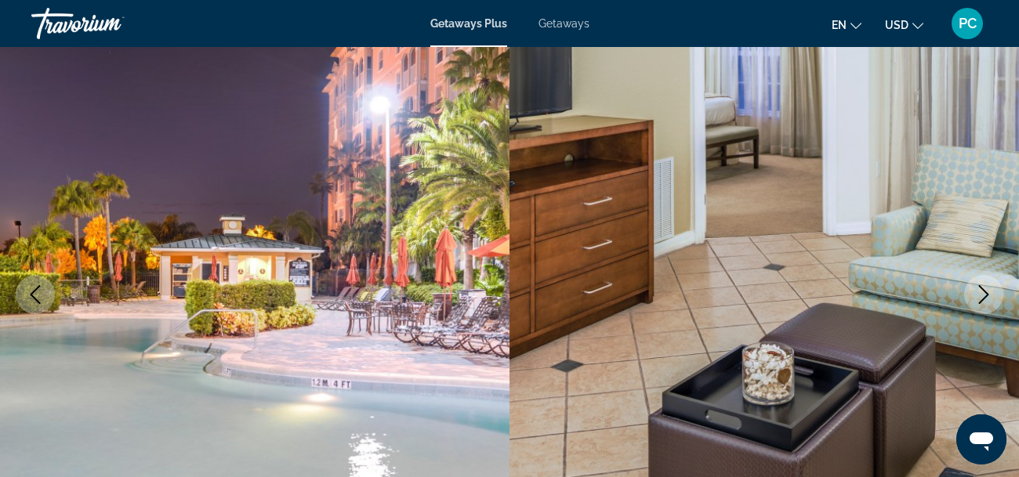
click at [976, 278] on button "Next image" at bounding box center [983, 294] width 39 height 39
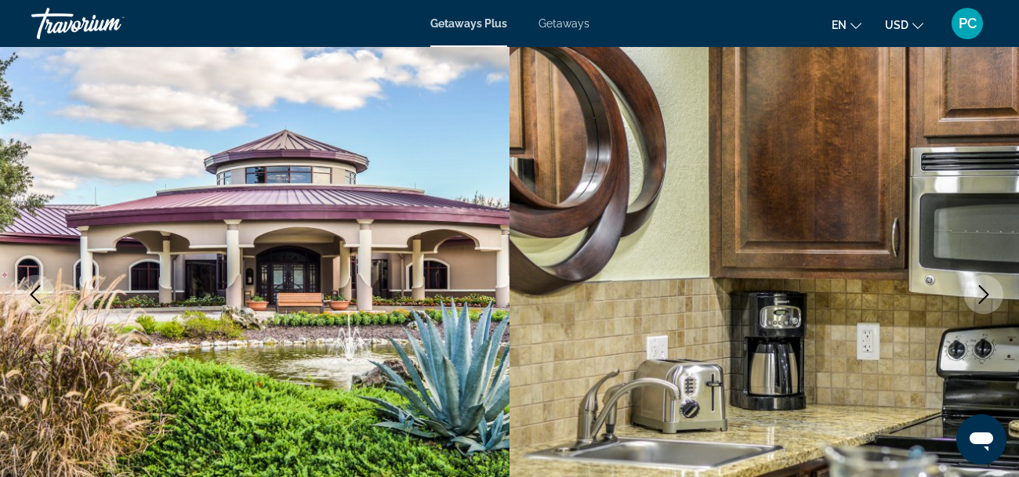
click at [976, 278] on button "Next image" at bounding box center [983, 294] width 39 height 39
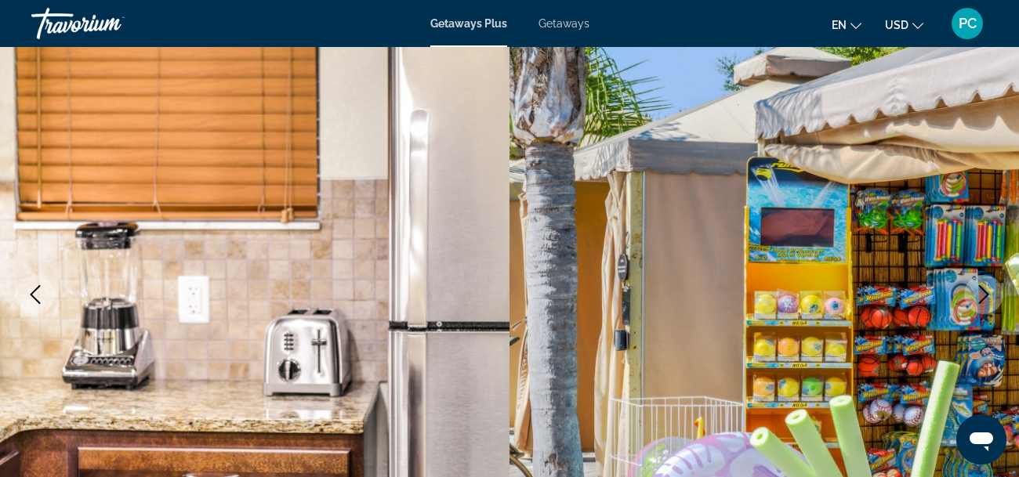
click at [976, 278] on button "Next image" at bounding box center [983, 294] width 39 height 39
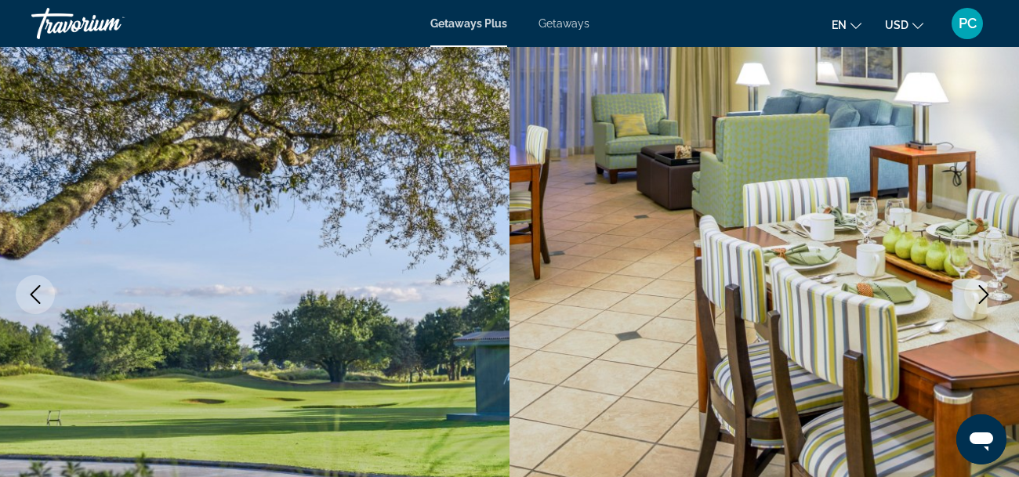
click at [976, 278] on button "Next image" at bounding box center [983, 294] width 39 height 39
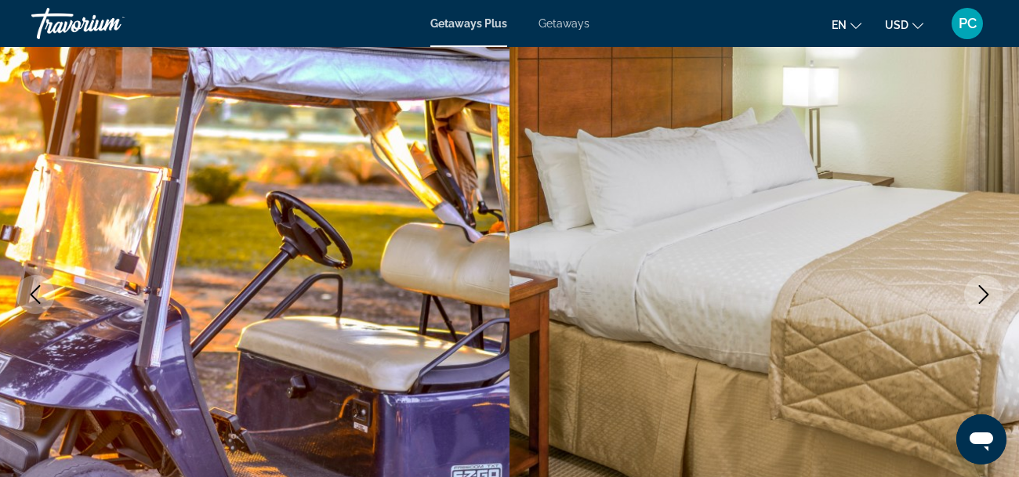
click at [976, 278] on button "Next image" at bounding box center [983, 294] width 39 height 39
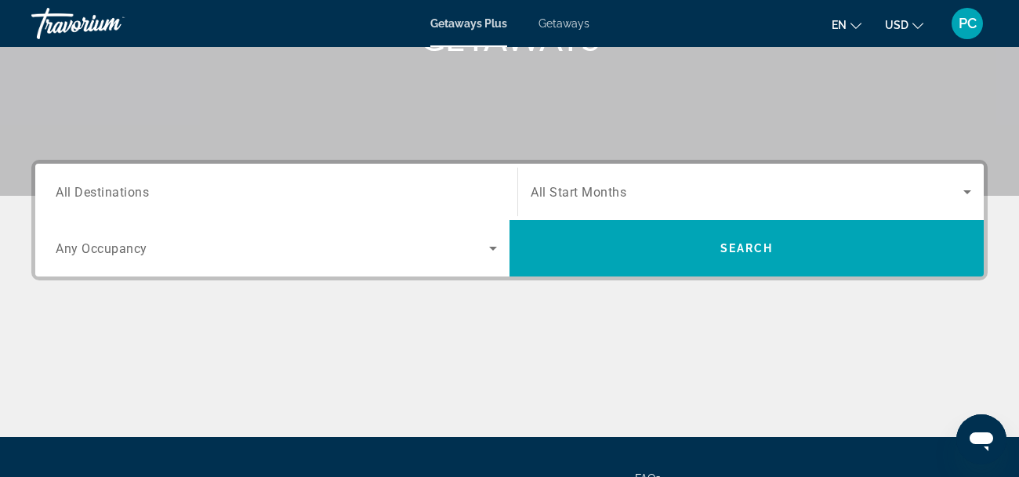
scroll to position [281, 0]
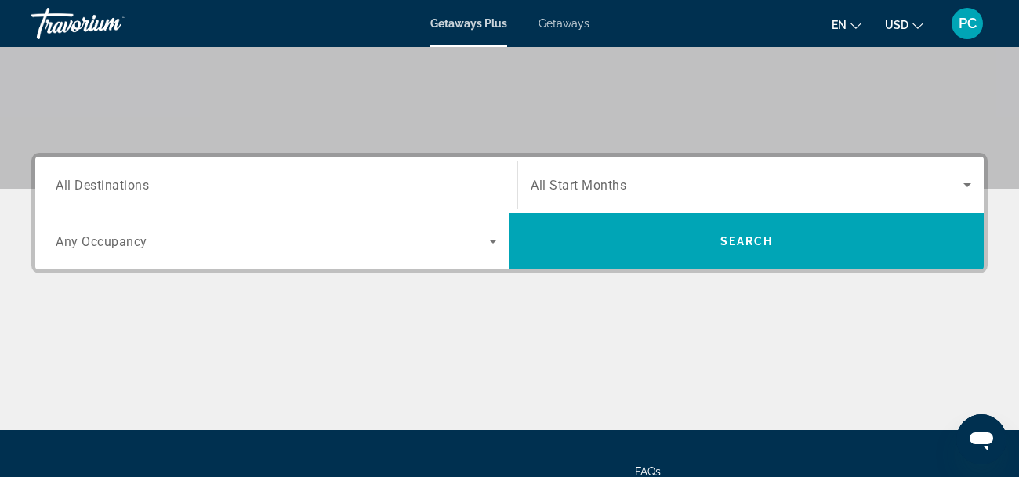
click at [81, 182] on span "All Destinations" at bounding box center [102, 184] width 93 height 15
click at [81, 182] on input "Destination All Destinations" at bounding box center [276, 185] width 441 height 19
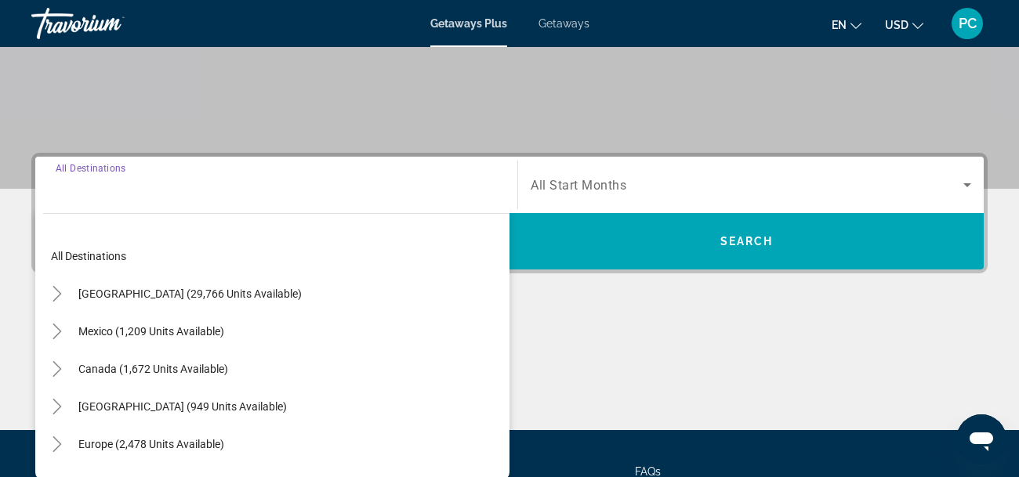
scroll to position [383, 0]
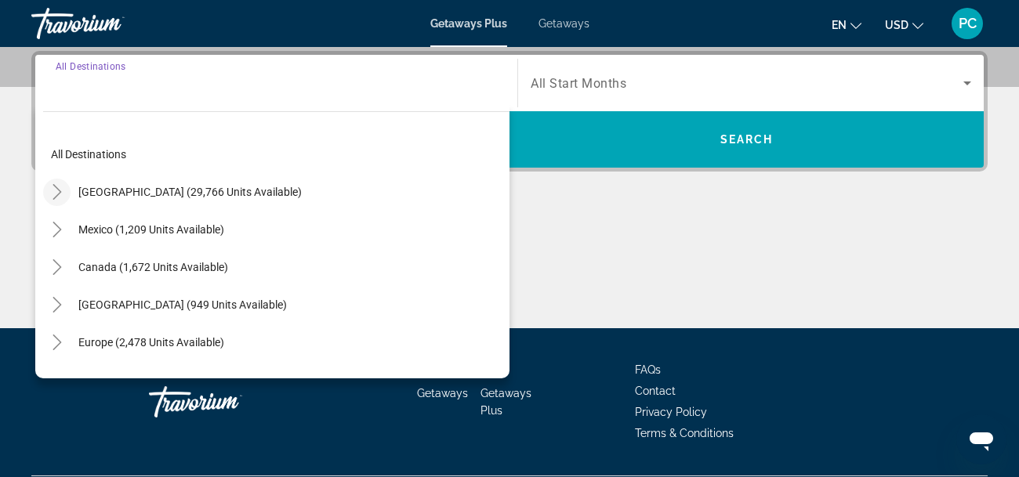
click at [60, 194] on icon "Toggle United States (29,766 units available)" at bounding box center [57, 192] width 16 height 16
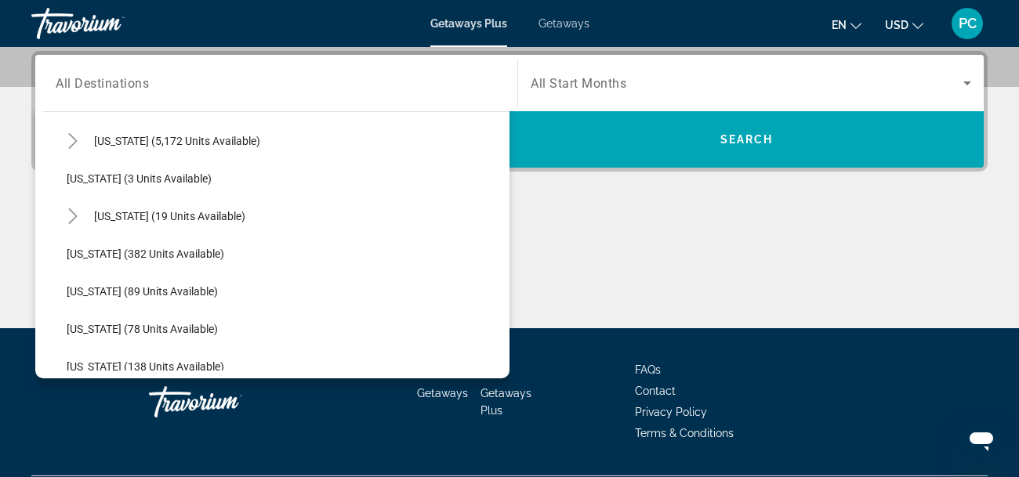
scroll to position [270, 0]
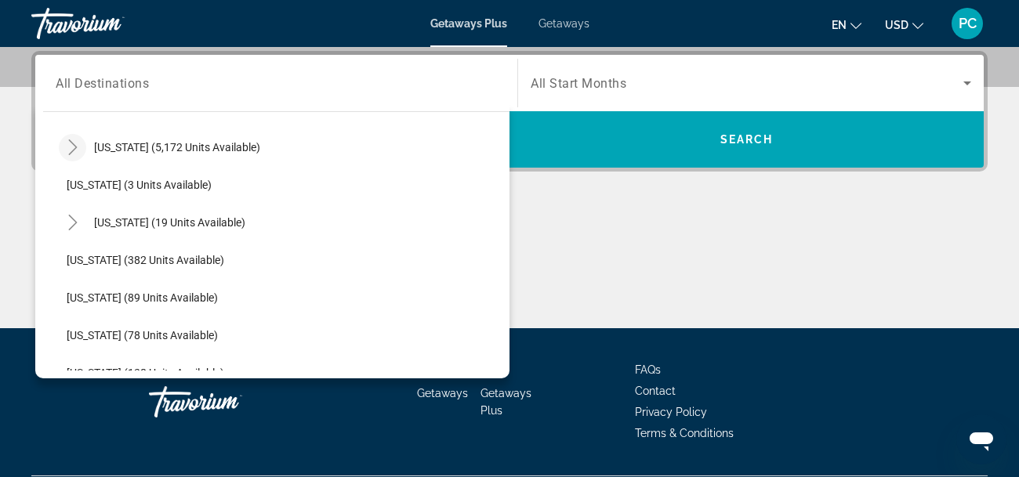
click at [74, 147] on icon "Toggle Florida (5,172 units available)" at bounding box center [72, 148] width 9 height 16
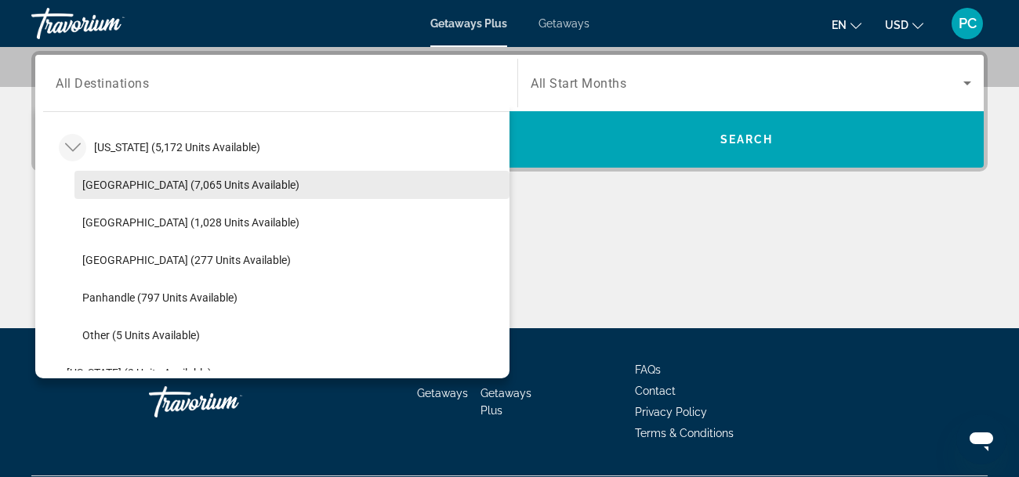
click at [232, 181] on span "[GEOGRAPHIC_DATA] (7,065 units available)" at bounding box center [190, 185] width 217 height 13
type input "**********"
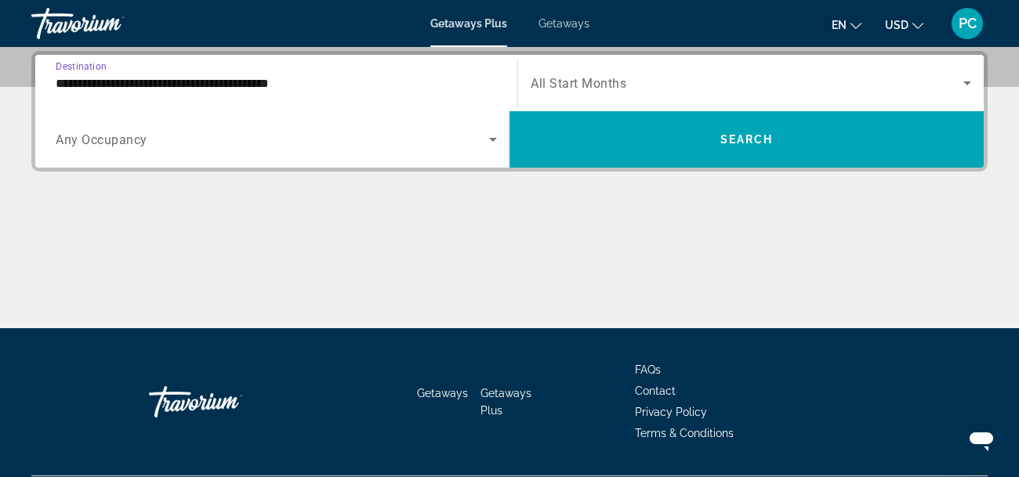
click at [494, 144] on icon "Search widget" at bounding box center [493, 139] width 19 height 19
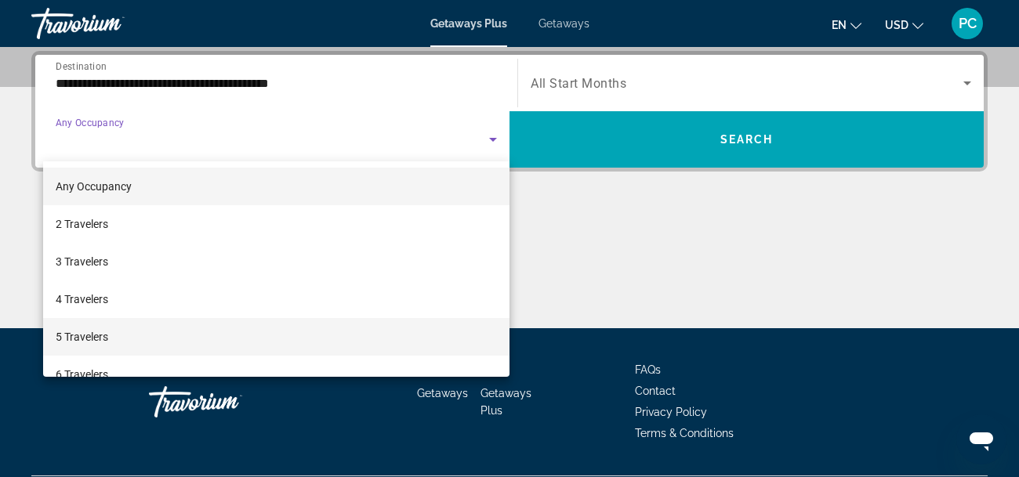
click at [141, 332] on mat-option "5 Travelers" at bounding box center [276, 337] width 467 height 38
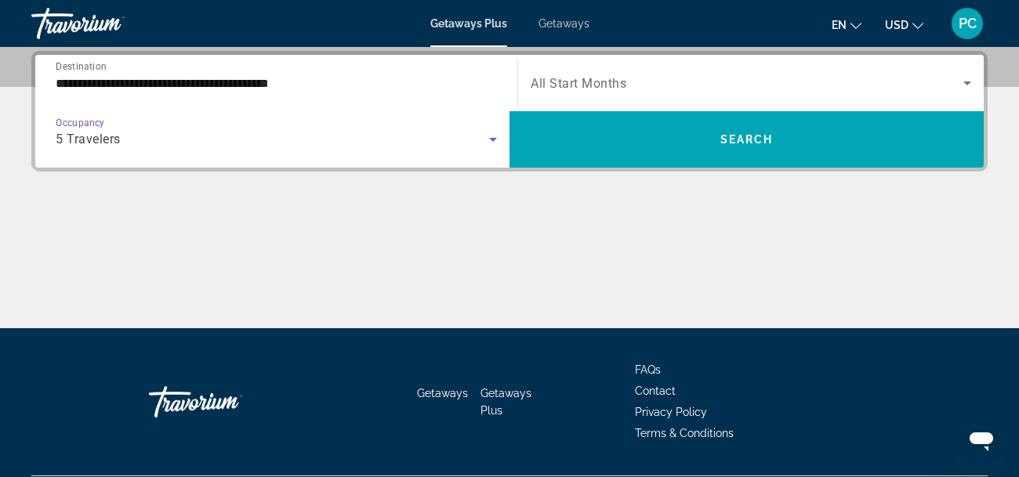
click at [618, 82] on span "All Start Months" at bounding box center [579, 83] width 96 height 15
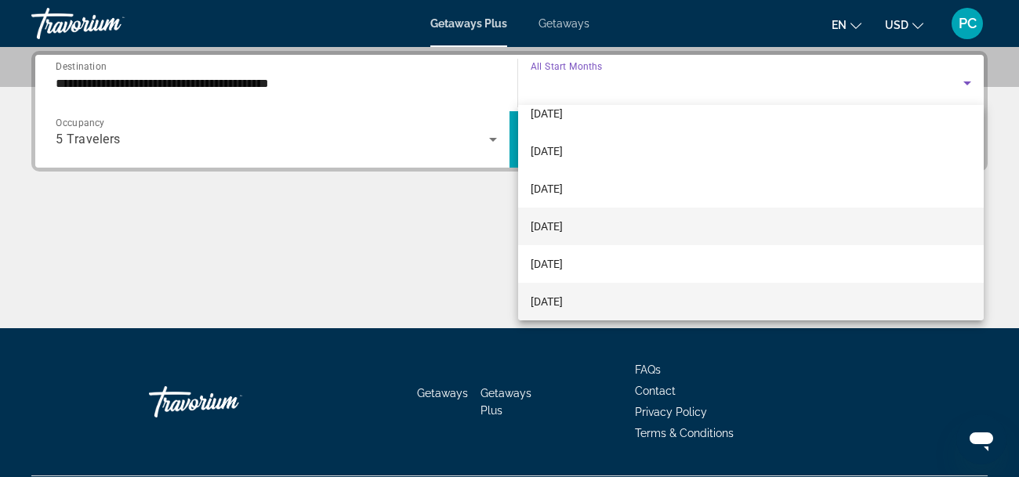
scroll to position [92, 0]
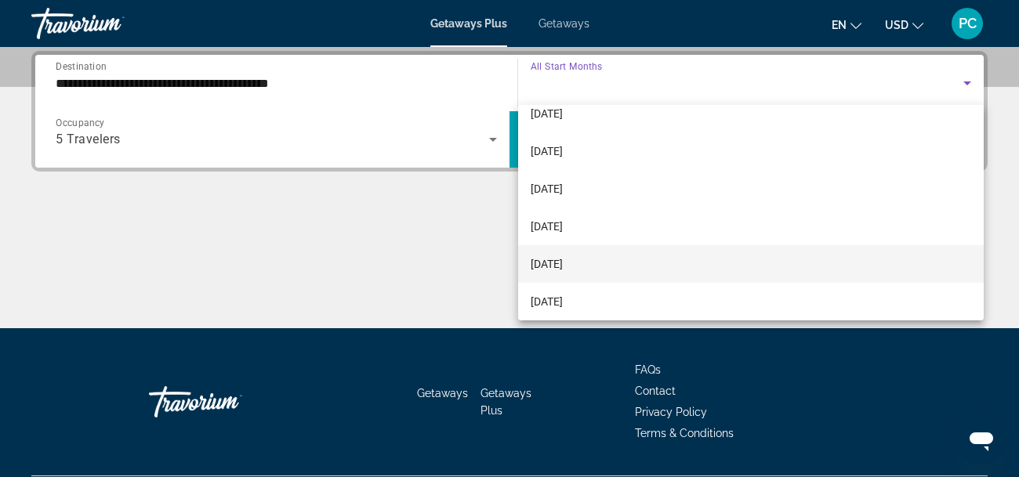
click at [563, 267] on span "[DATE]" at bounding box center [547, 264] width 32 height 19
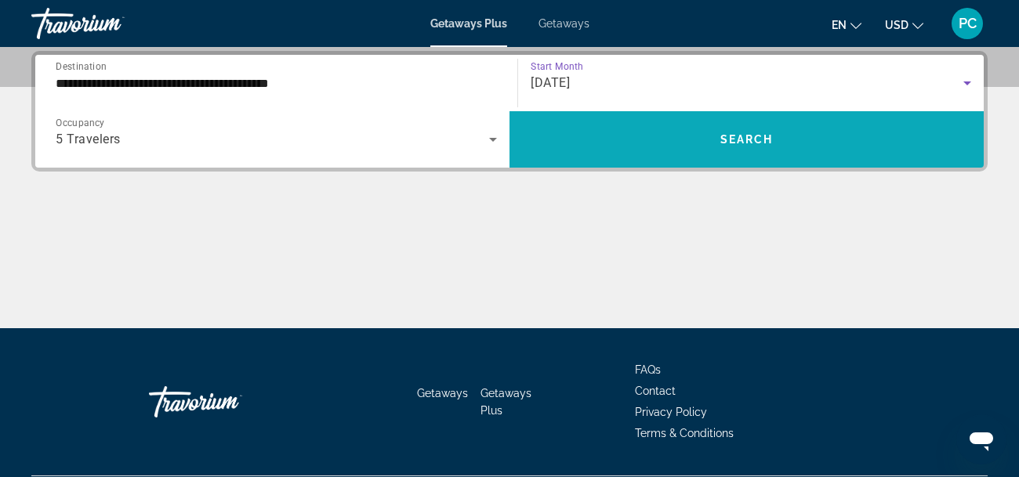
click at [755, 141] on span "Search" at bounding box center [747, 139] width 53 height 13
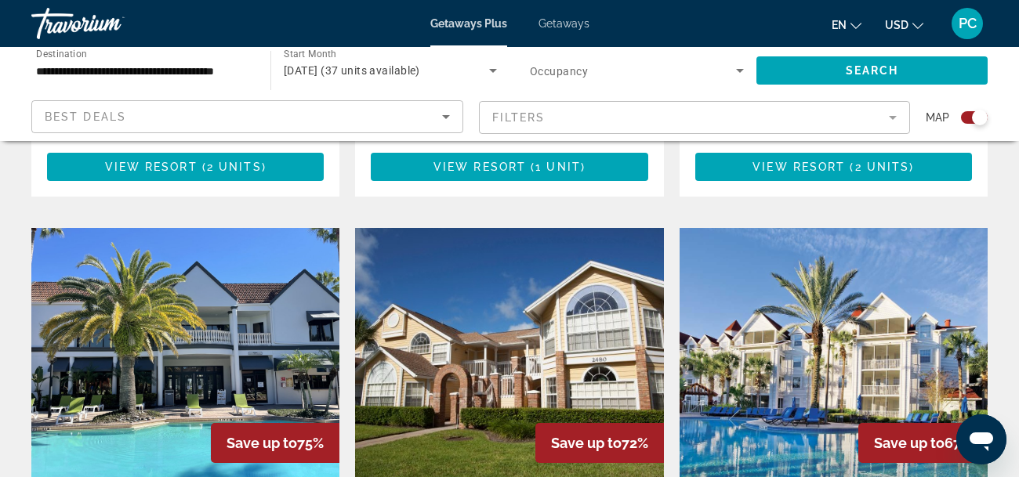
scroll to position [2224, 0]
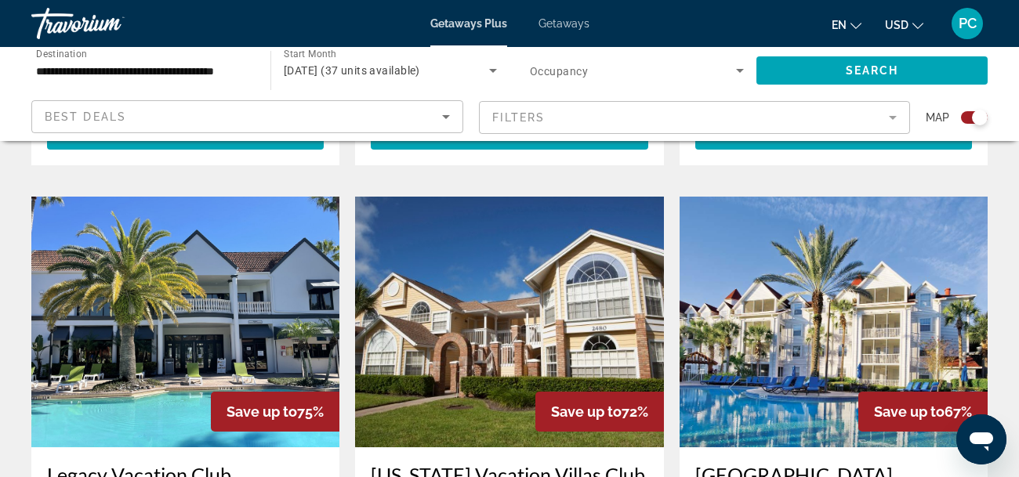
click at [828, 268] on img "Main content" at bounding box center [834, 322] width 308 height 251
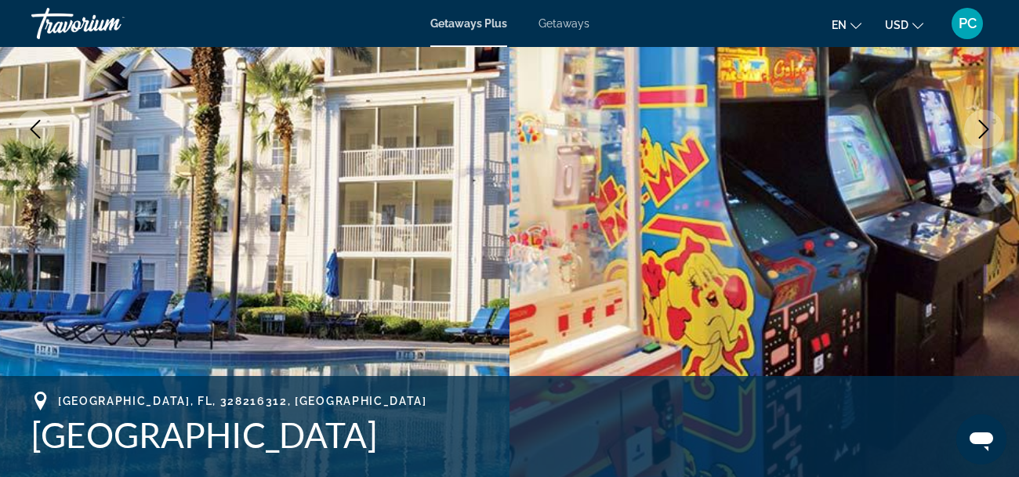
scroll to position [313, 0]
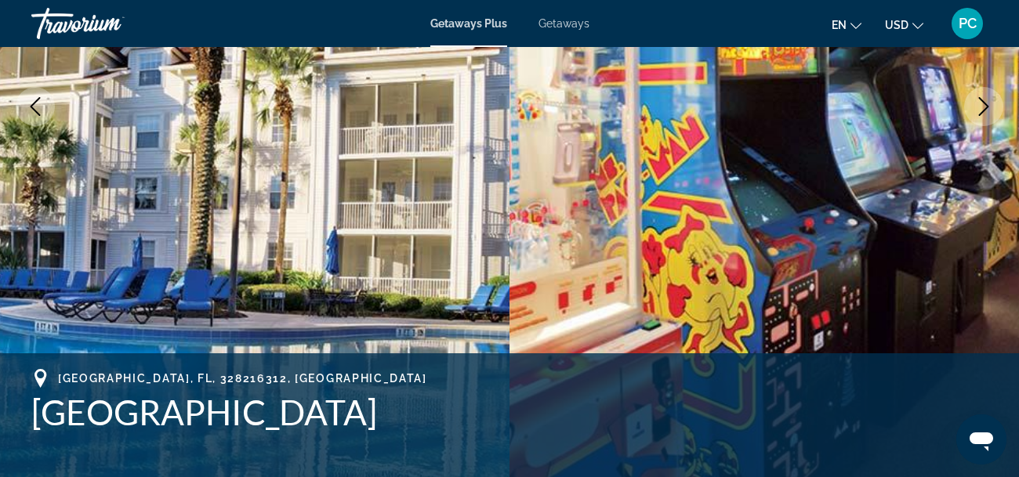
click at [985, 106] on icon "Next image" at bounding box center [984, 106] width 19 height 19
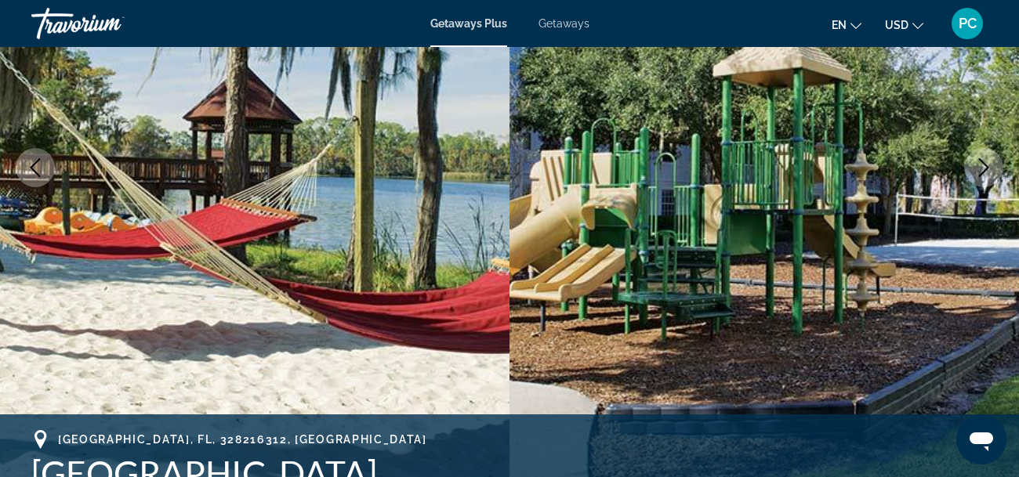
scroll to position [250, 0]
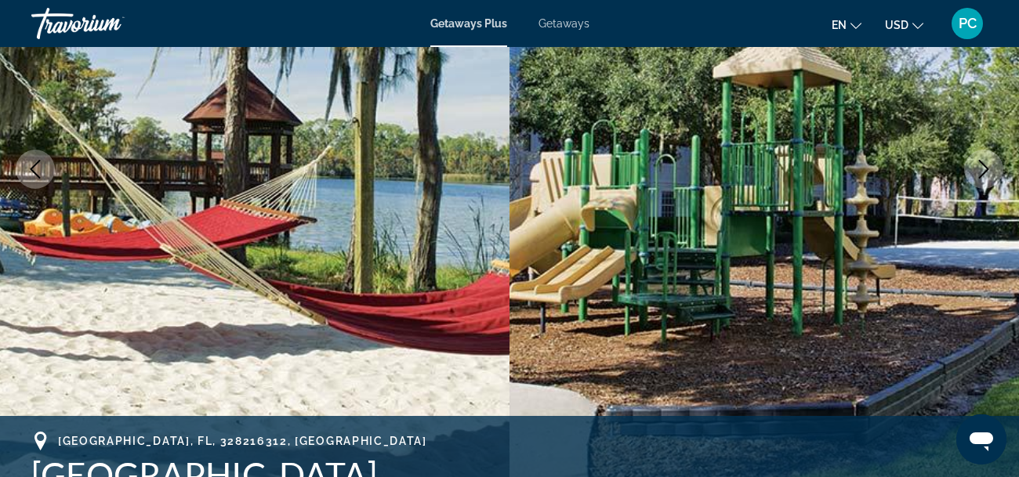
click at [987, 169] on icon "Next image" at bounding box center [984, 169] width 10 height 19
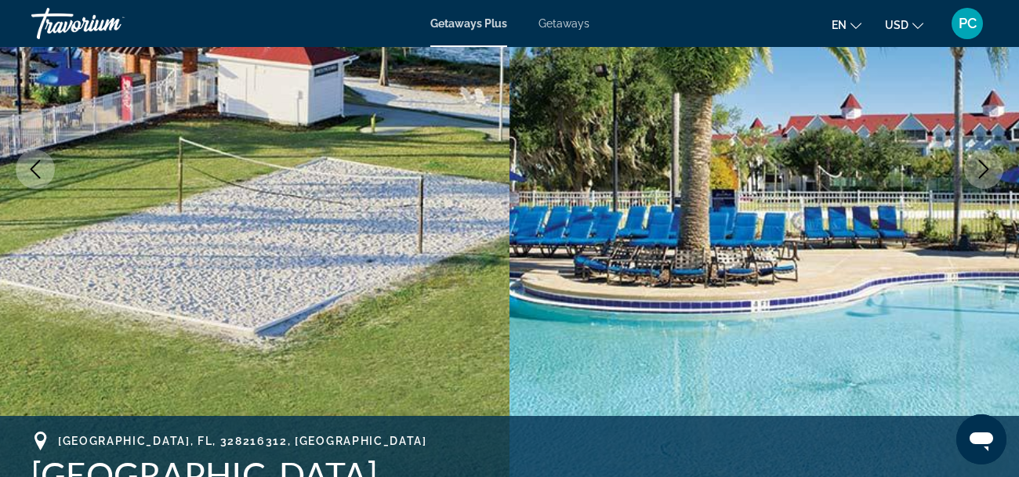
click at [987, 169] on icon "Next image" at bounding box center [984, 169] width 10 height 19
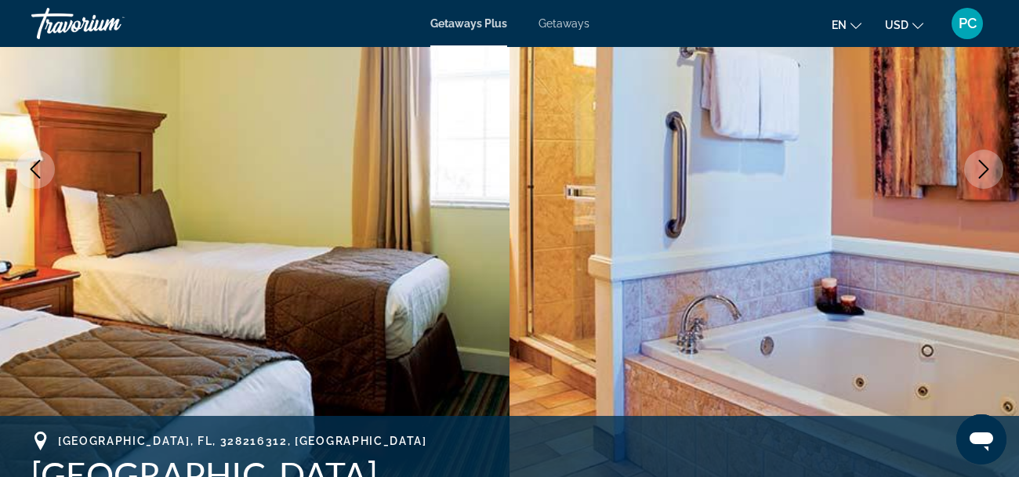
click at [987, 169] on icon "Next image" at bounding box center [984, 169] width 10 height 19
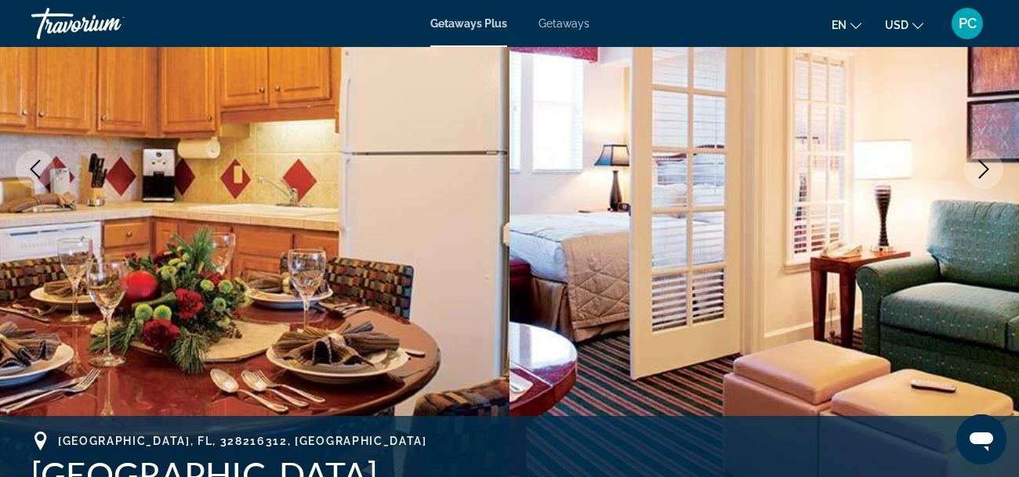
click at [987, 169] on icon "Next image" at bounding box center [984, 169] width 10 height 19
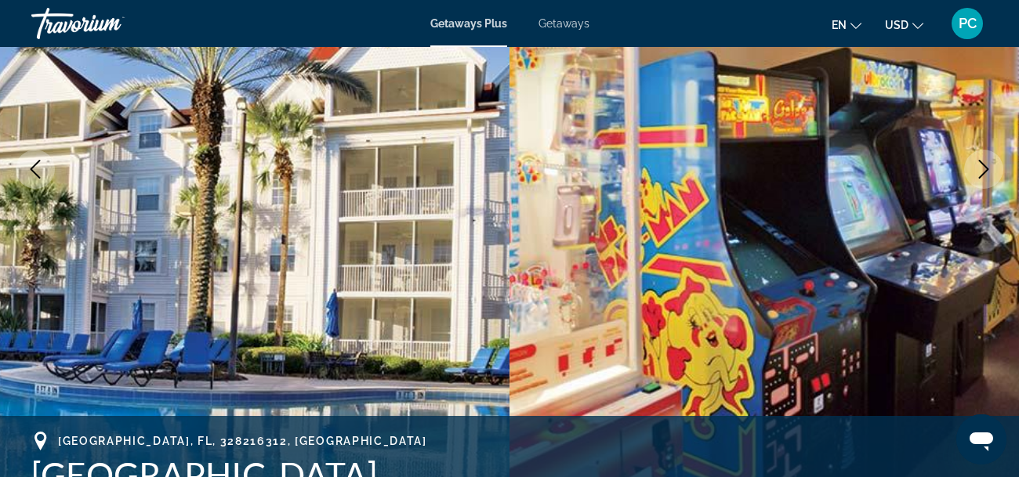
click at [987, 169] on icon "Next image" at bounding box center [984, 169] width 10 height 19
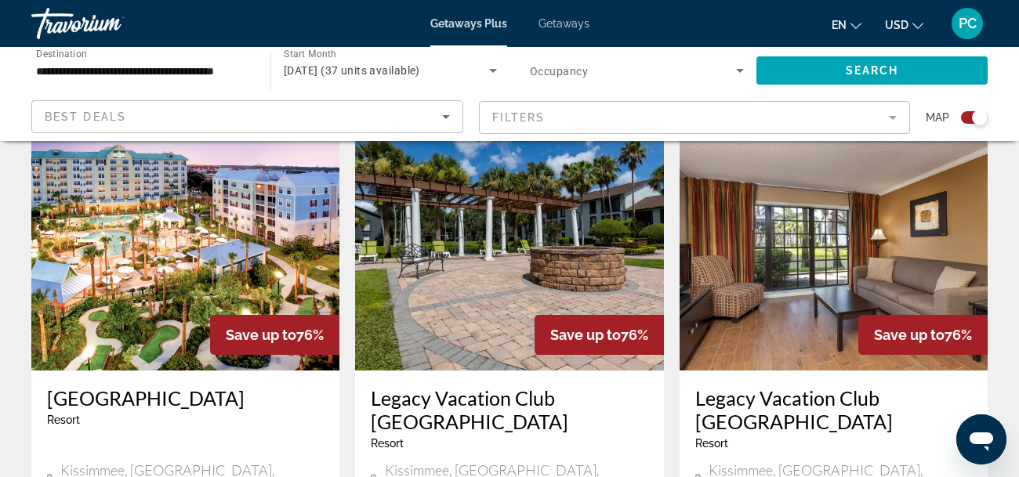
scroll to position [470, 0]
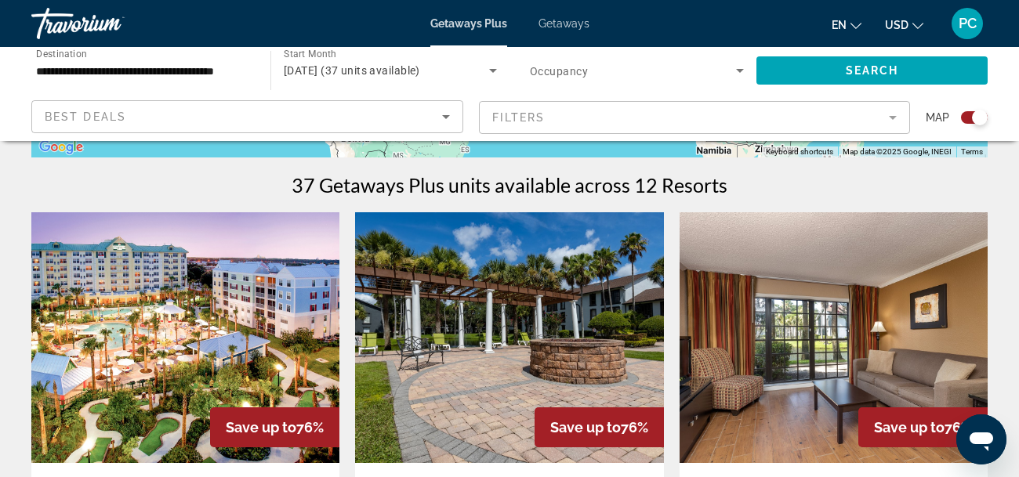
click at [244, 279] on img "Main content" at bounding box center [185, 337] width 308 height 251
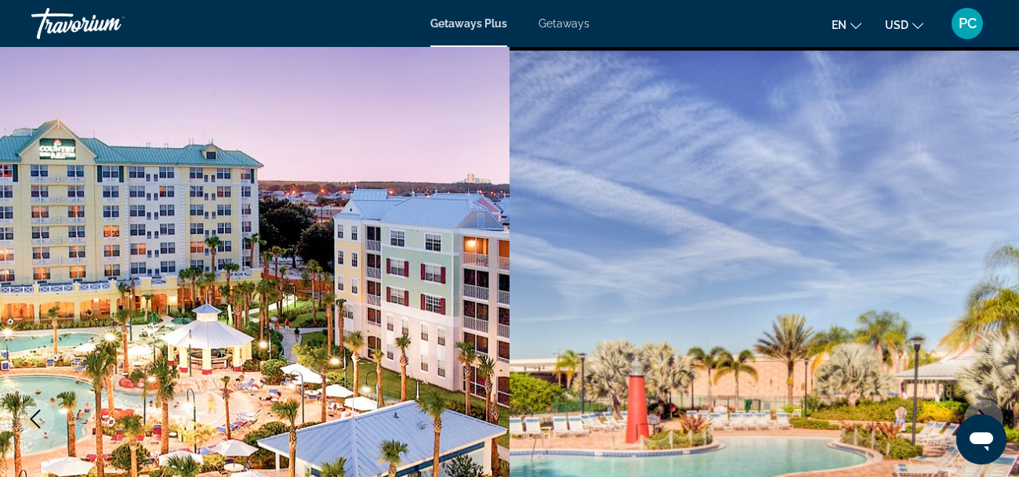
click at [986, 408] on button "Next image" at bounding box center [983, 419] width 39 height 39
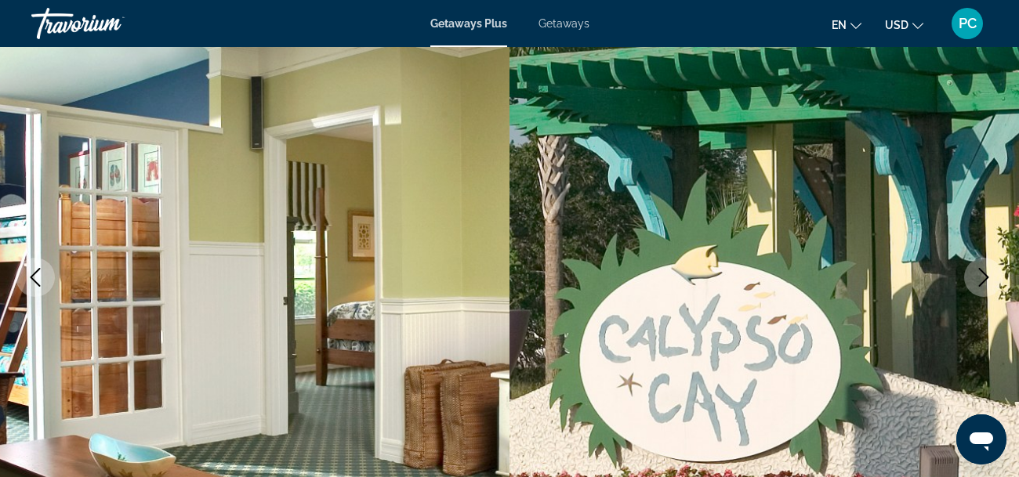
scroll to position [156, 0]
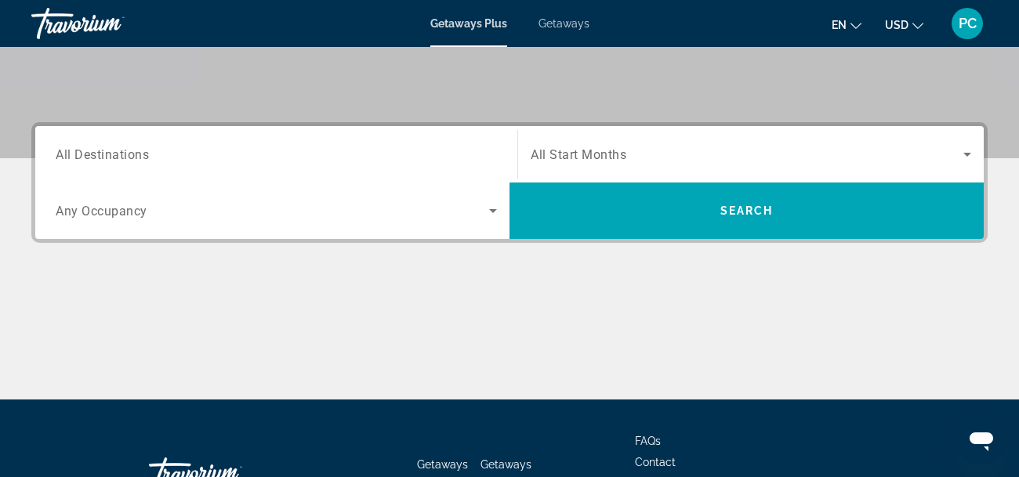
scroll to position [313, 0]
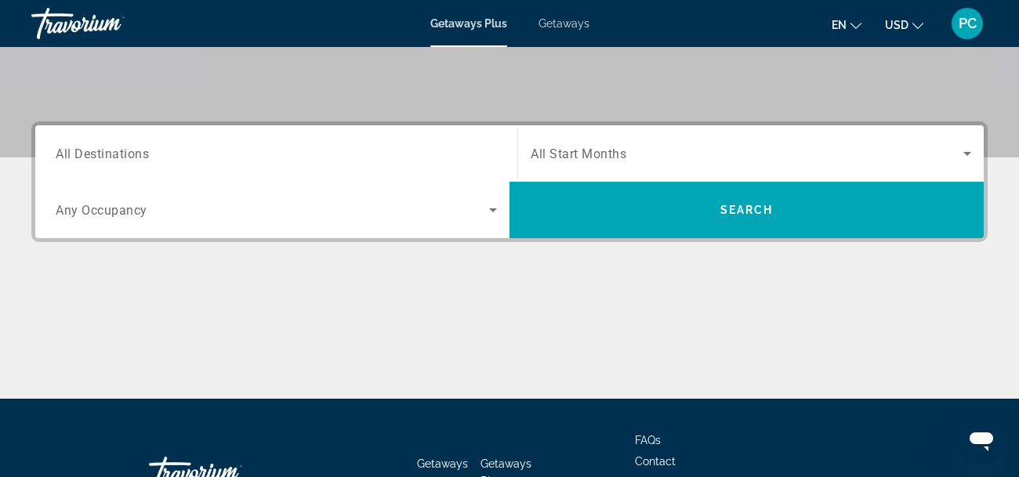
click at [112, 145] on input "Destination All Destinations" at bounding box center [276, 154] width 441 height 19
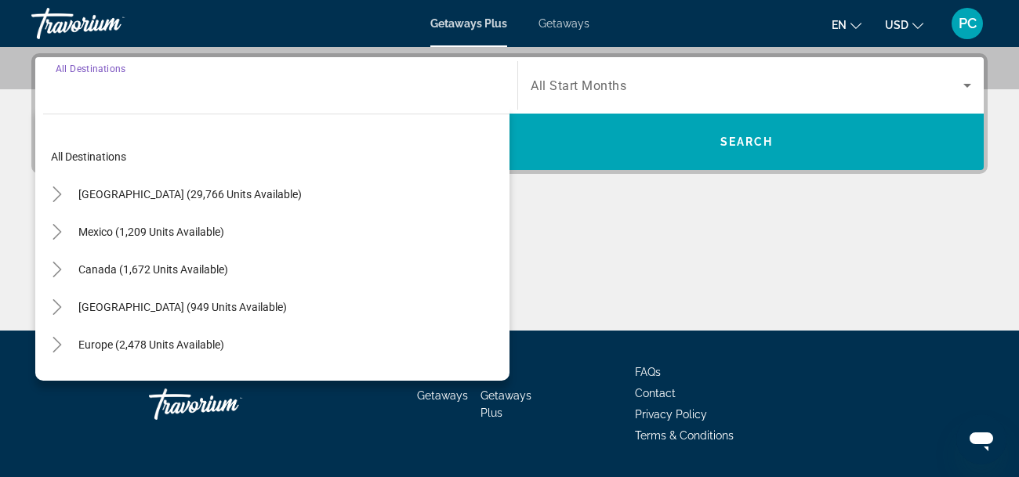
scroll to position [383, 0]
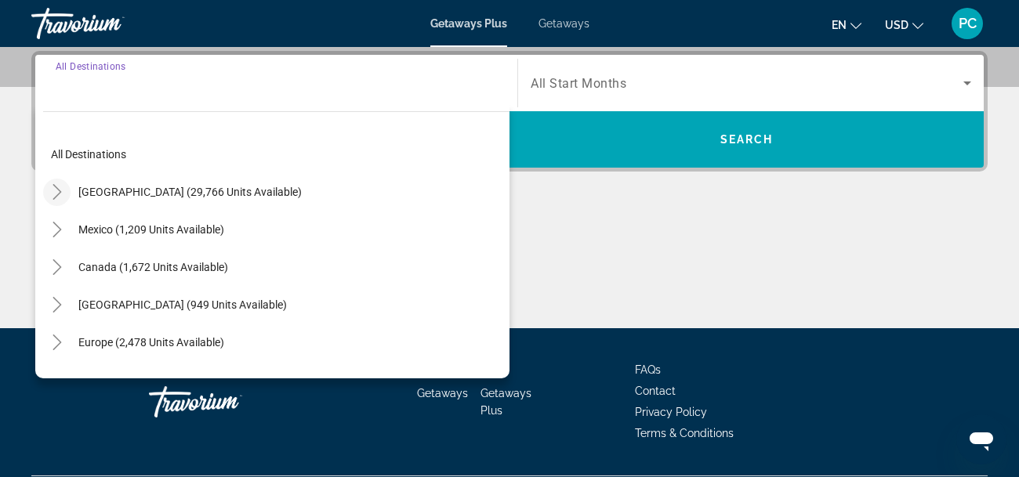
click at [64, 189] on mat-icon "Toggle United States (29,766 units available)" at bounding box center [56, 192] width 27 height 27
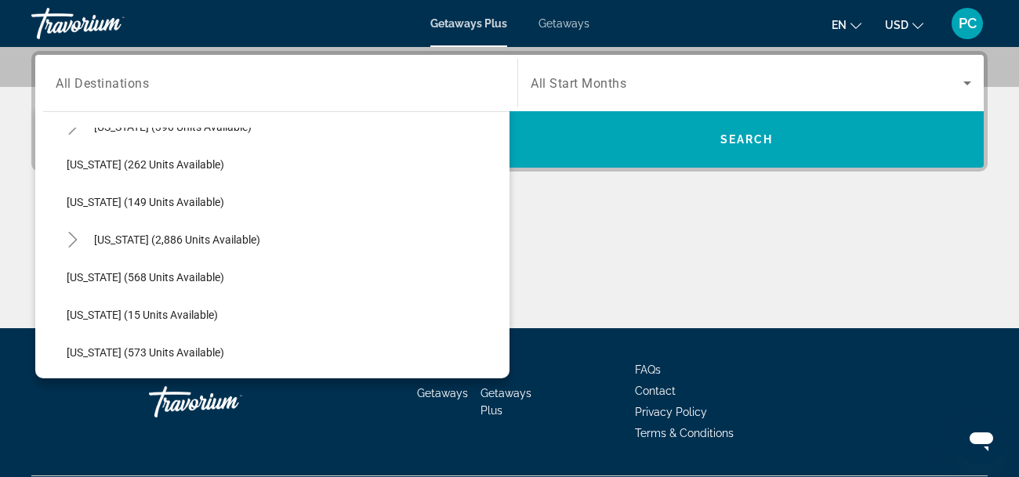
scroll to position [0, 0]
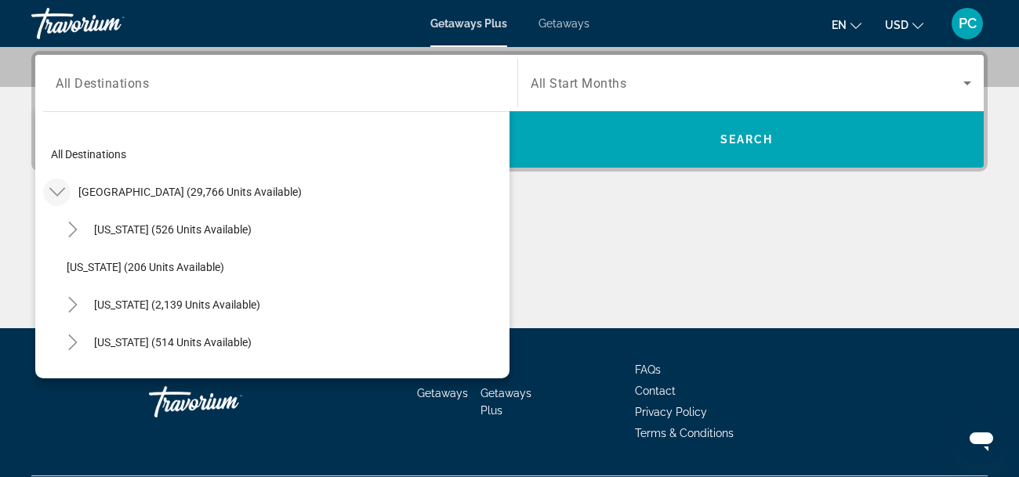
click at [62, 194] on icon "Toggle United States (29,766 units available)" at bounding box center [57, 192] width 16 height 16
click at [61, 202] on mat-icon "Toggle United States (29,766 units available)" at bounding box center [56, 192] width 27 height 27
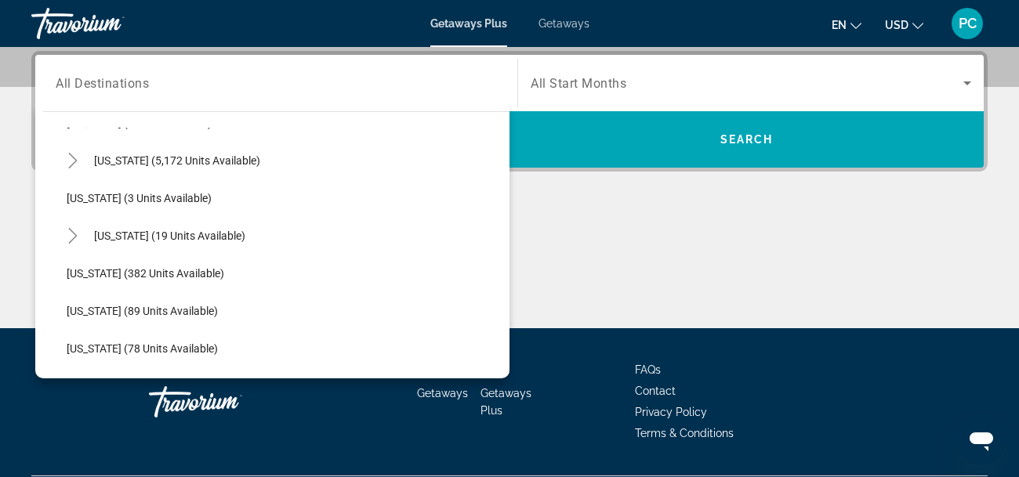
scroll to position [245, 0]
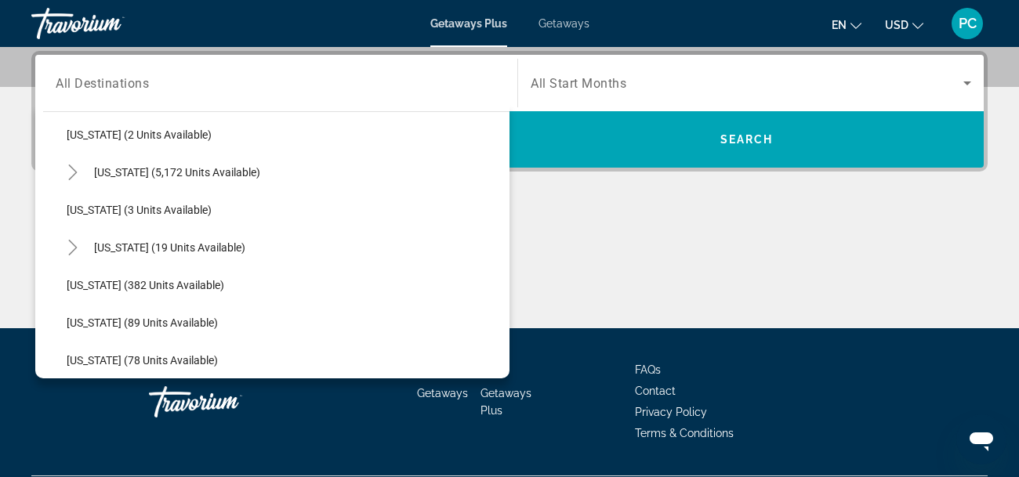
drag, startPoint x: 509, startPoint y: 150, endPoint x: 506, endPoint y: 181, distance: 31.5
click at [506, 181] on div "All destinations [GEOGRAPHIC_DATA] (29,766 units available) [US_STATE] (526 uni…" at bounding box center [276, 249] width 467 height 243
click at [296, 177] on div "[US_STATE] (5,172 units available)" at bounding box center [284, 173] width 451 height 38
click at [144, 168] on span "[US_STATE] (5,172 units available)" at bounding box center [177, 172] width 166 height 13
type input "**********"
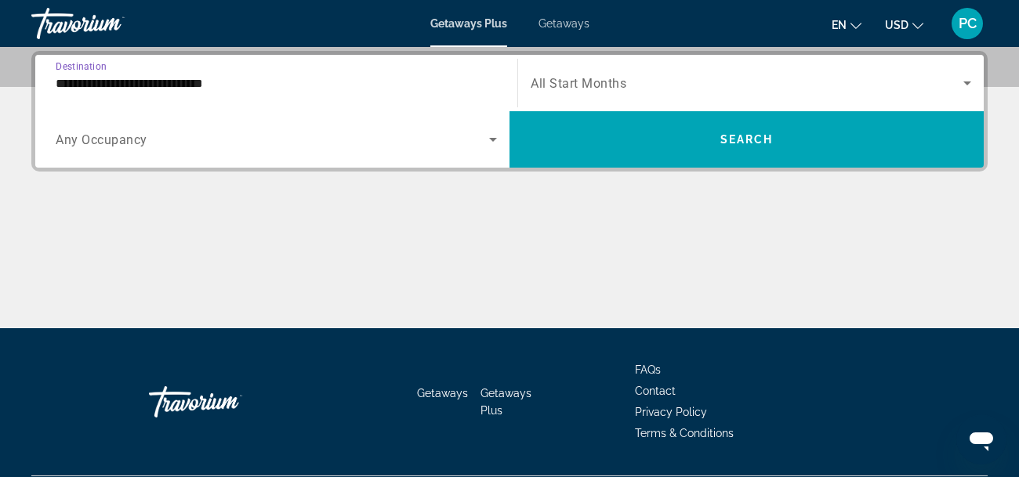
click at [553, 82] on span "All Start Months" at bounding box center [579, 83] width 96 height 15
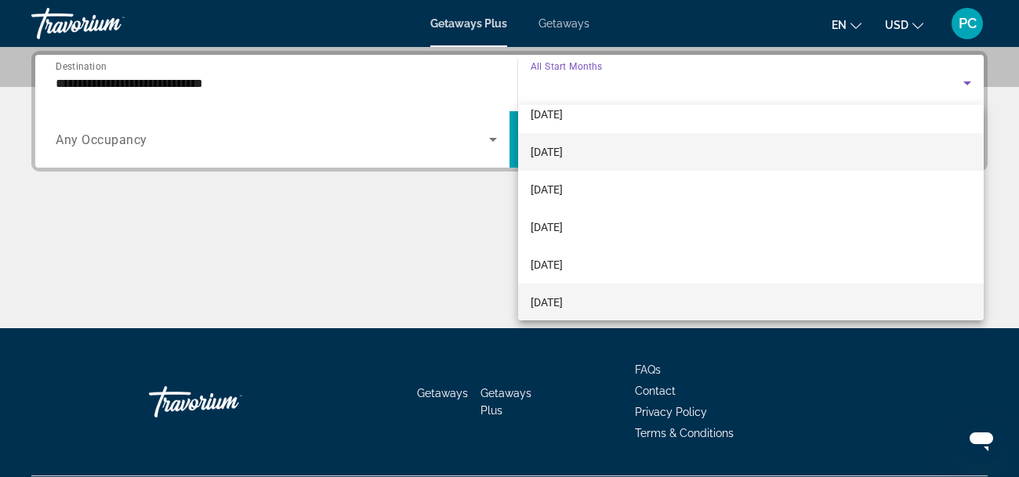
scroll to position [167, 0]
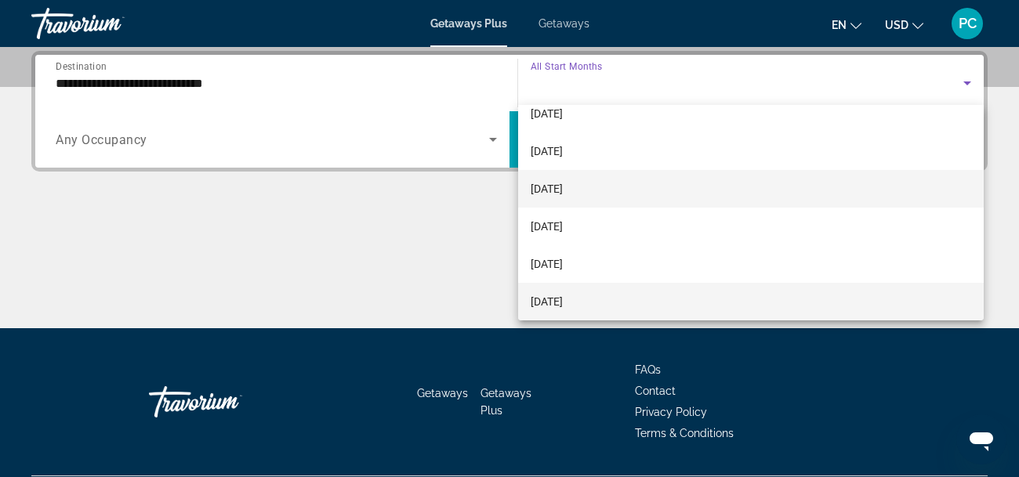
click at [559, 193] on span "[DATE]" at bounding box center [547, 189] width 32 height 19
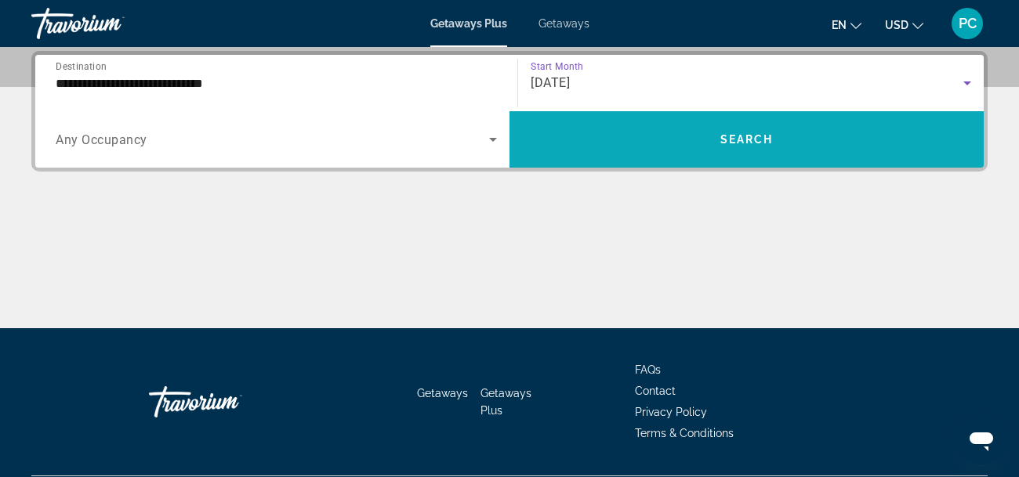
click at [724, 143] on span "Search" at bounding box center [747, 139] width 53 height 13
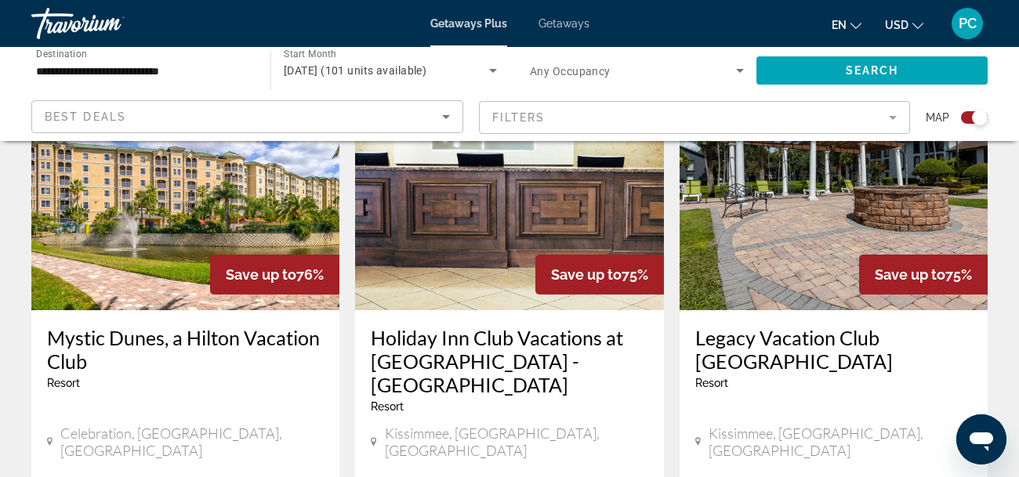
scroll to position [1222, 0]
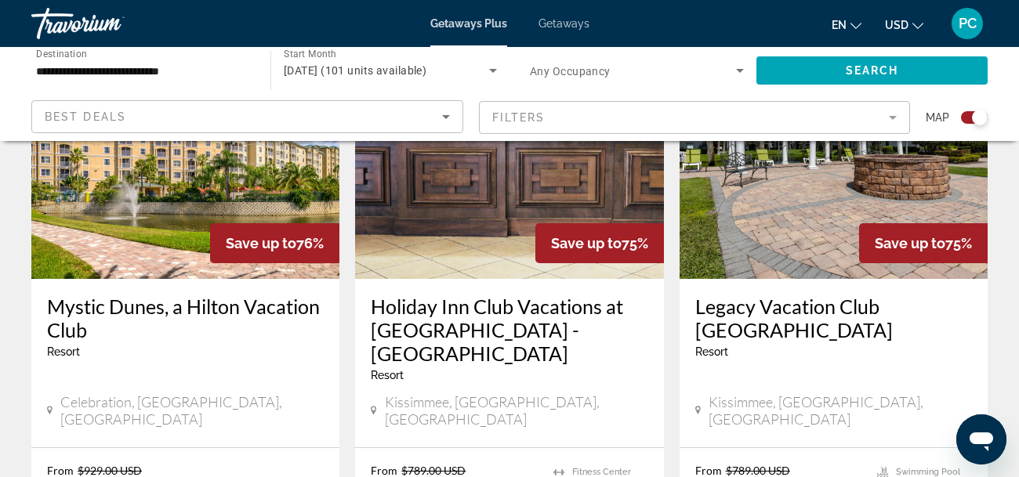
click at [446, 295] on h3 "Holiday Inn Club Vacations at [GEOGRAPHIC_DATA] - [GEOGRAPHIC_DATA]" at bounding box center [509, 330] width 277 height 71
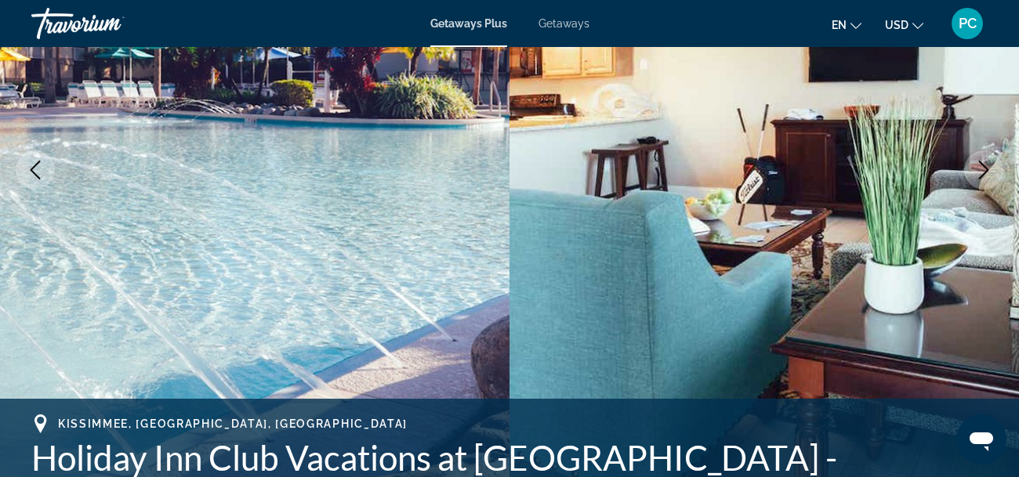
scroll to position [250, 0]
click at [986, 170] on icon "Next image" at bounding box center [984, 169] width 10 height 19
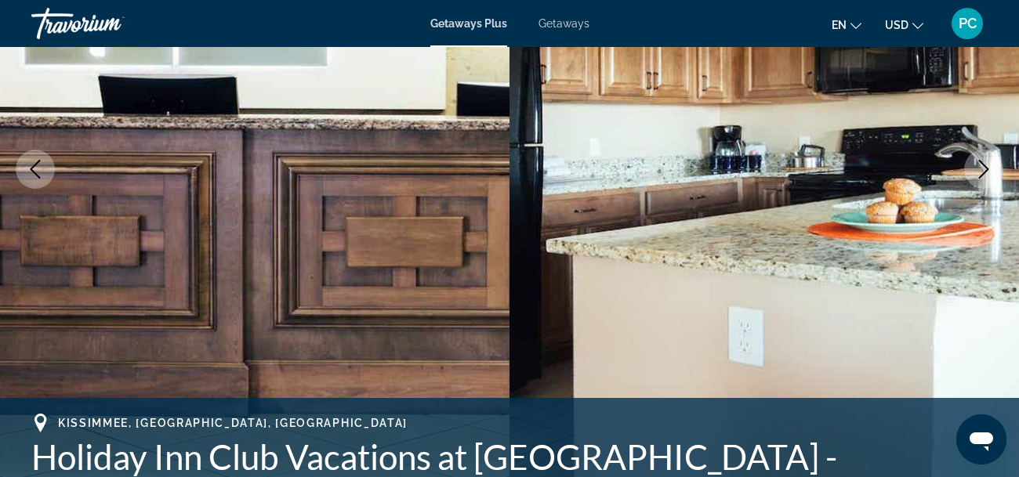
click at [986, 170] on icon "Next image" at bounding box center [984, 169] width 10 height 19
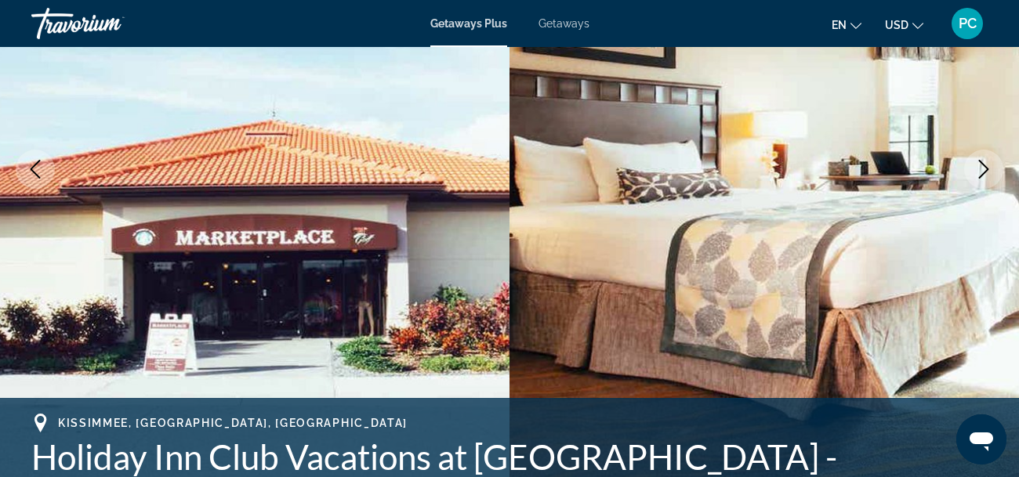
click at [986, 170] on icon "Next image" at bounding box center [984, 169] width 10 height 19
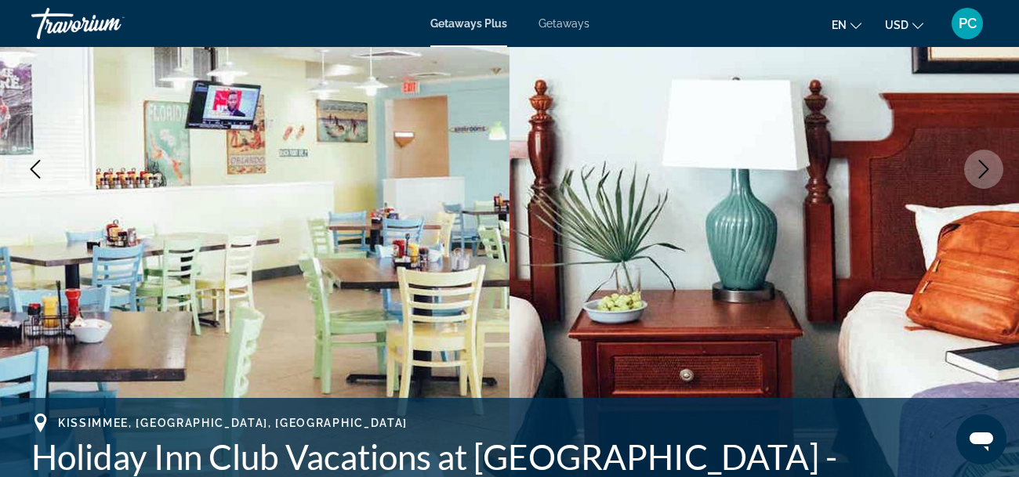
click at [986, 170] on icon "Next image" at bounding box center [984, 169] width 10 height 19
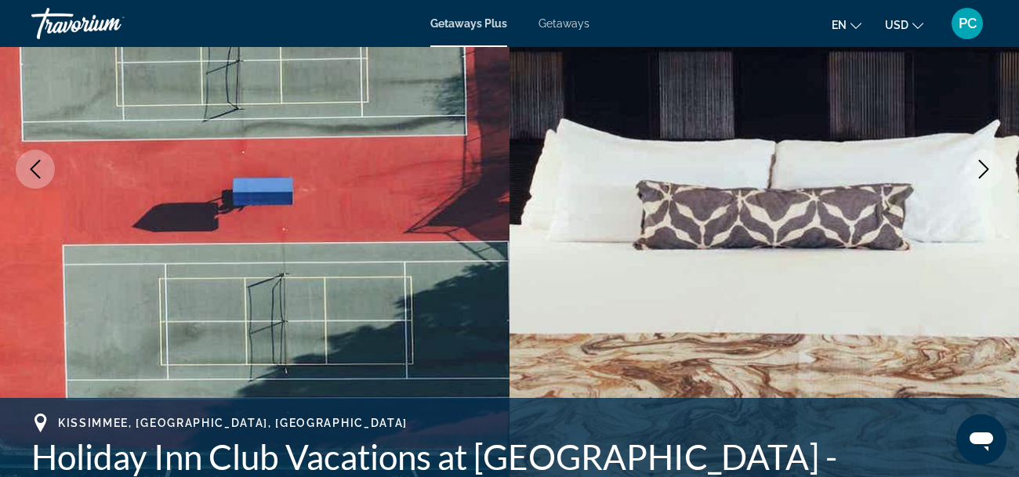
click at [986, 170] on icon "Next image" at bounding box center [984, 169] width 10 height 19
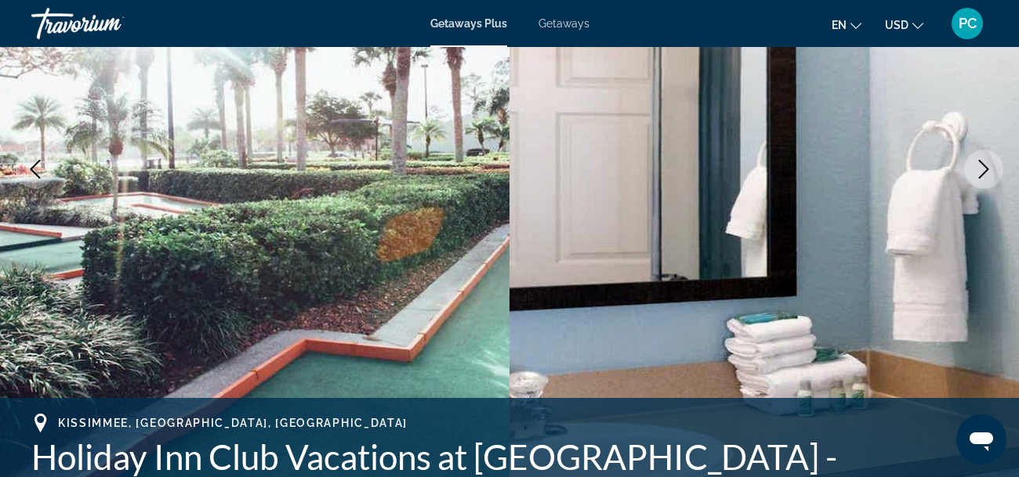
click at [986, 170] on icon "Next image" at bounding box center [984, 169] width 10 height 19
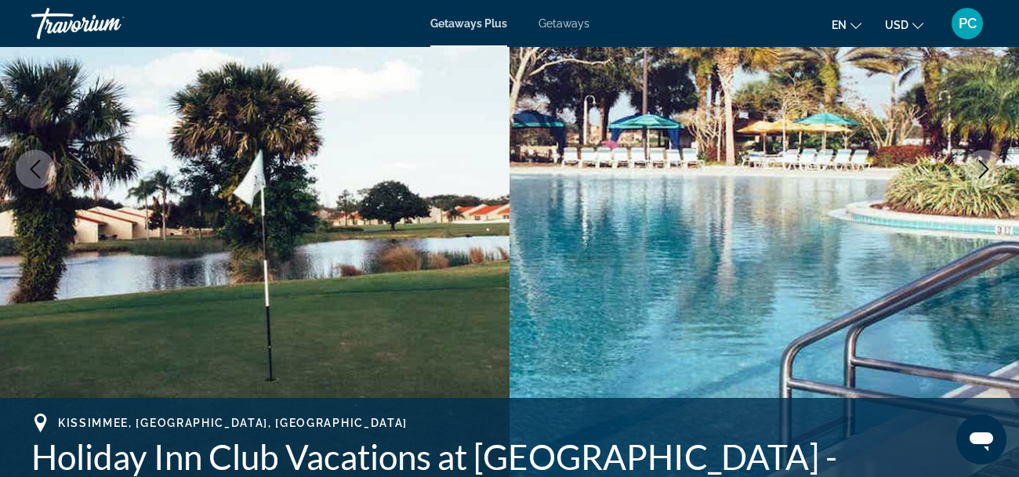
click at [986, 170] on icon "Next image" at bounding box center [984, 169] width 10 height 19
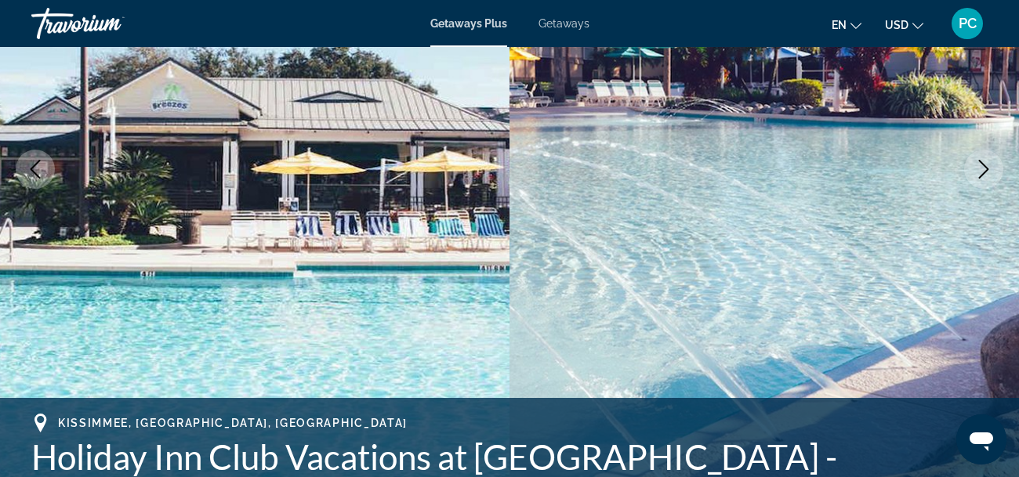
click at [986, 170] on icon "Next image" at bounding box center [984, 169] width 10 height 19
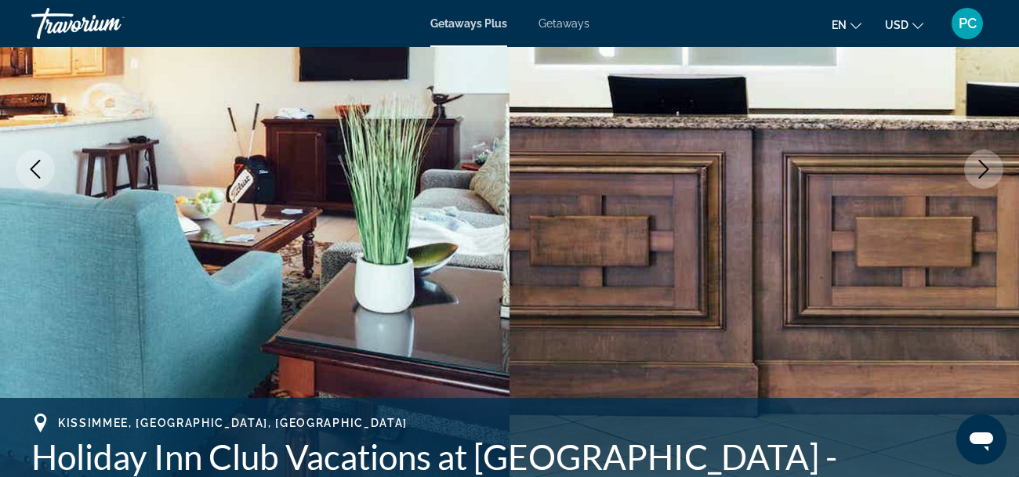
click at [986, 170] on icon "Next image" at bounding box center [984, 169] width 10 height 19
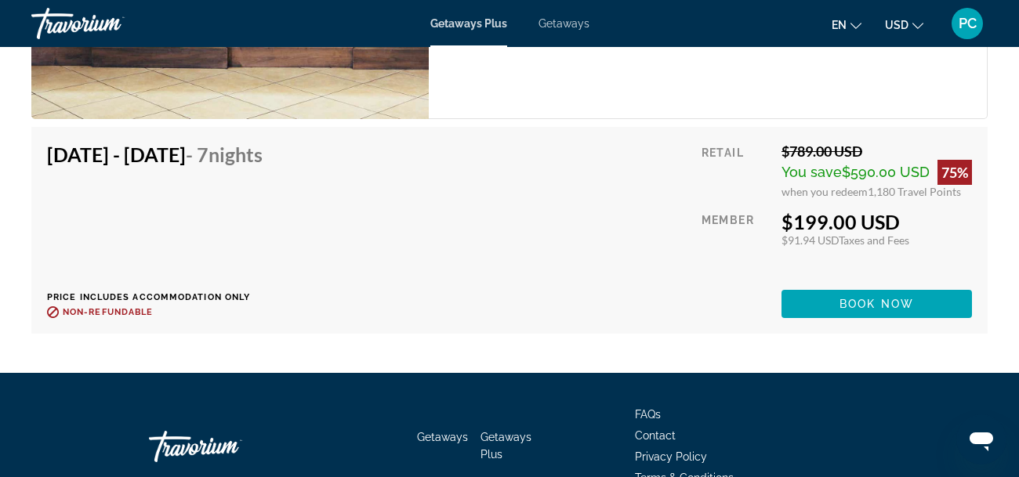
scroll to position [3635, 0]
